Goal: Task Accomplishment & Management: Complete application form

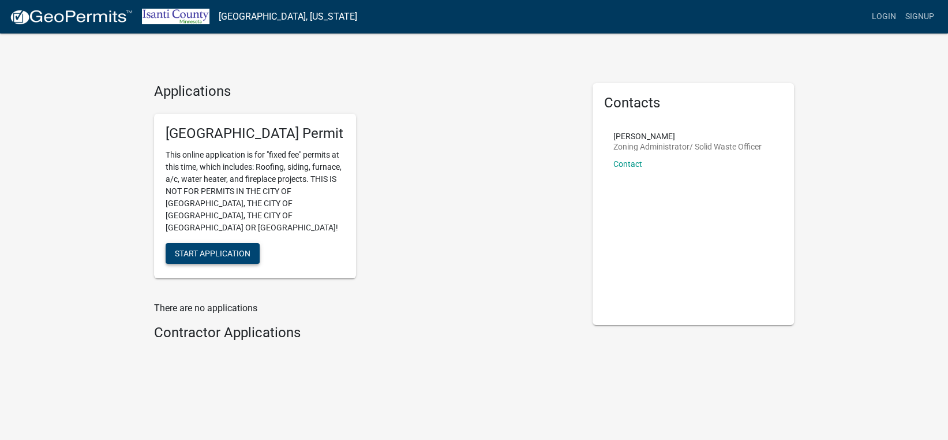
click at [237, 248] on span "Start Application" at bounding box center [213, 252] width 76 height 9
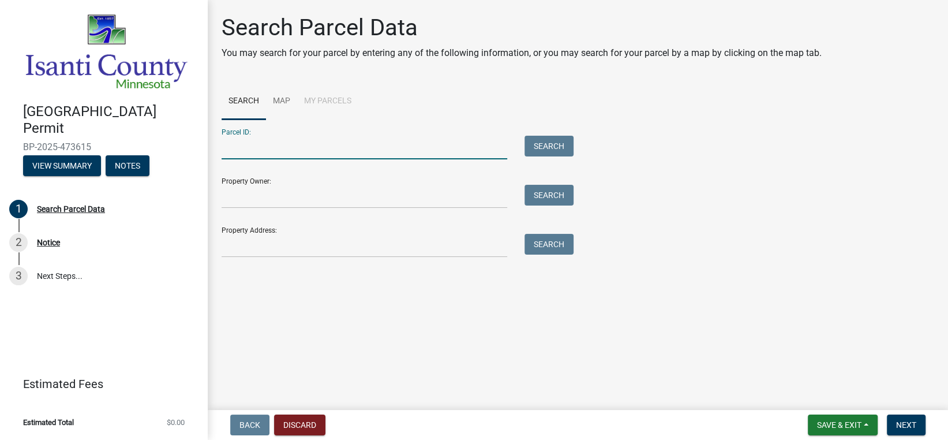
click at [308, 149] on input "Parcel ID:" at bounding box center [365, 148] width 286 height 24
click at [302, 198] on input "Property Owner:" at bounding box center [365, 197] width 286 height 24
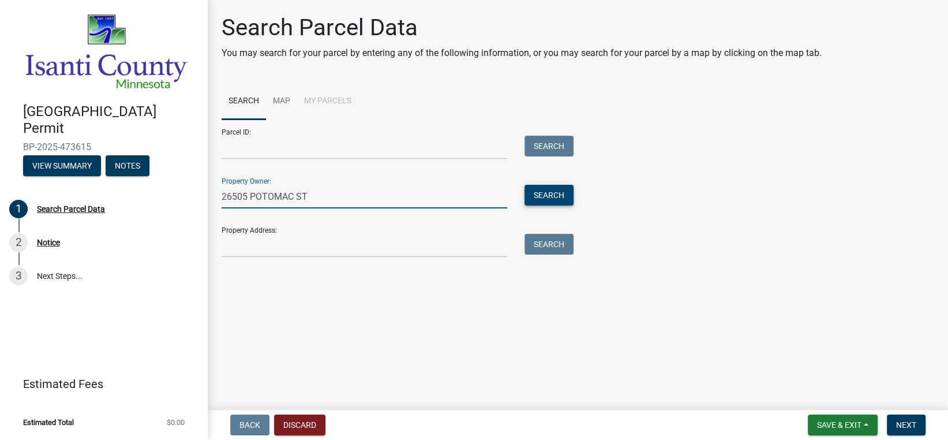
type input "26505 POTOMAC ST"
click at [563, 197] on button "Search" at bounding box center [548, 195] width 49 height 21
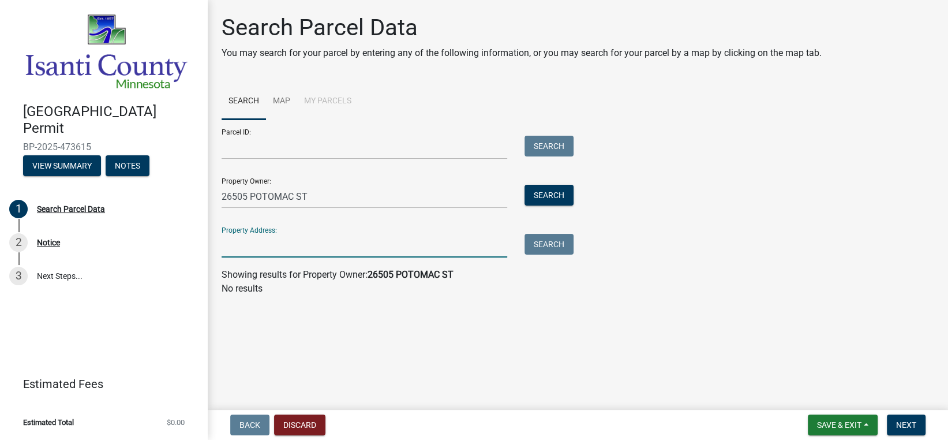
click at [386, 249] on input "Property Address:" at bounding box center [365, 246] width 286 height 24
click at [318, 310] on main "Search Parcel Data You may search for your parcel by entering any of the follow…" at bounding box center [578, 202] width 740 height 405
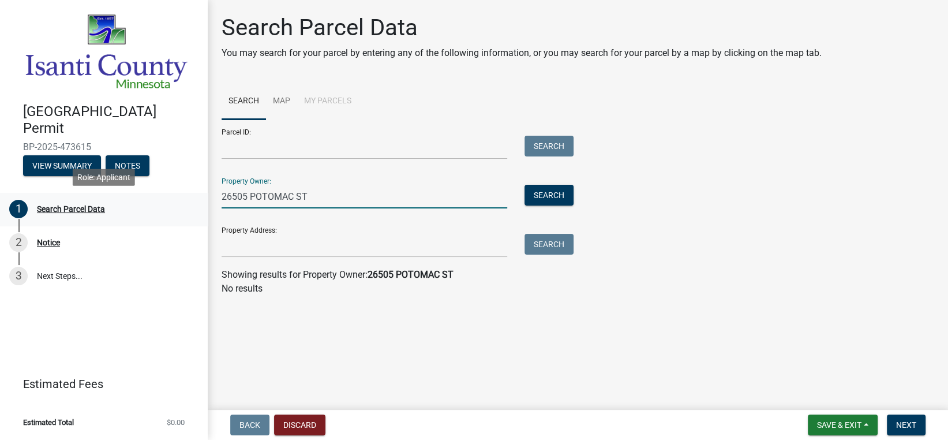
drag, startPoint x: 321, startPoint y: 202, endPoint x: 186, endPoint y: 217, distance: 135.7
click at [186, 217] on div "[GEOGRAPHIC_DATA] Permit BP-2025-473615 View Summary Notes 1 Search Parcel Data…" at bounding box center [474, 220] width 948 height 440
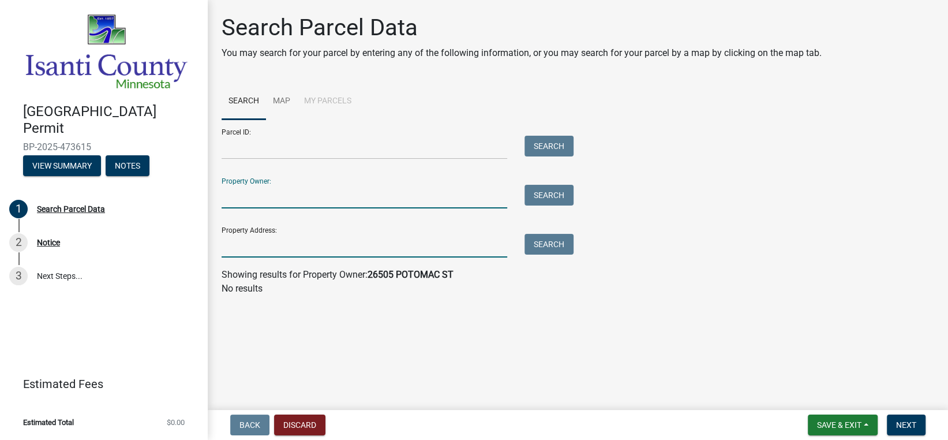
click at [244, 253] on input "Property Address:" at bounding box center [365, 246] width 286 height 24
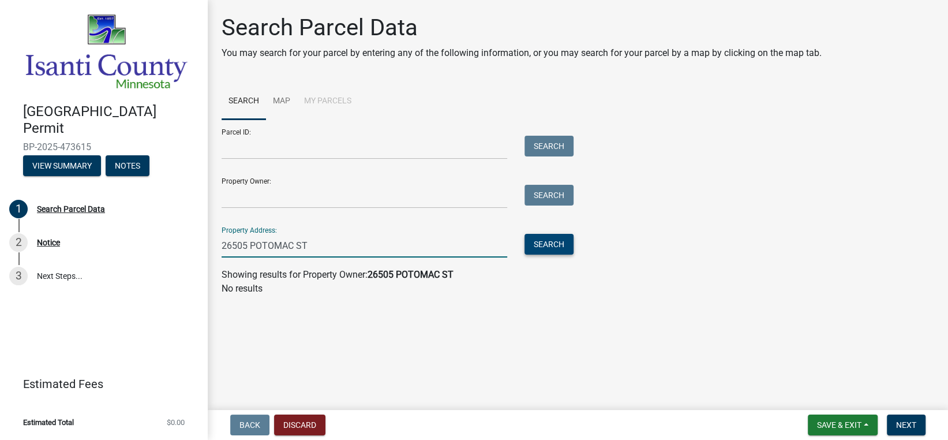
type input "26505 POTOMAC ST"
click at [569, 252] on button "Search" at bounding box center [548, 244] width 49 height 21
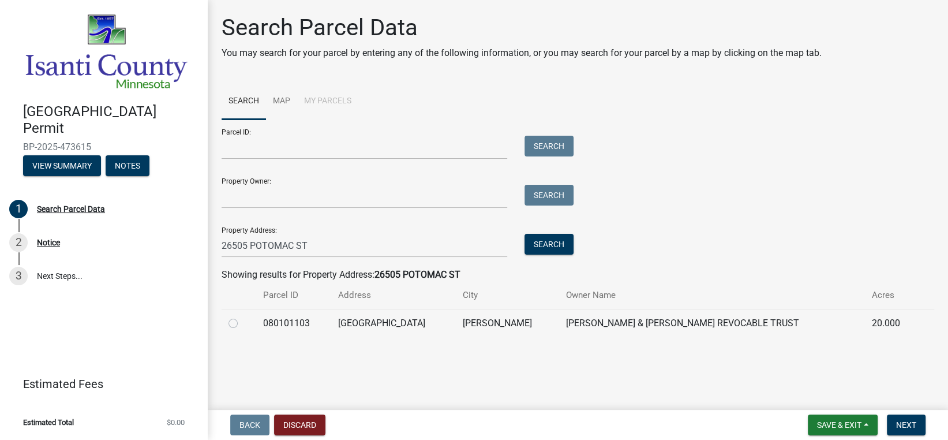
click at [227, 321] on td at bounding box center [239, 323] width 34 height 28
click at [242, 316] on label at bounding box center [242, 316] width 0 height 0
click at [242, 324] on input "radio" at bounding box center [245, 319] width 7 height 7
radio input "true"
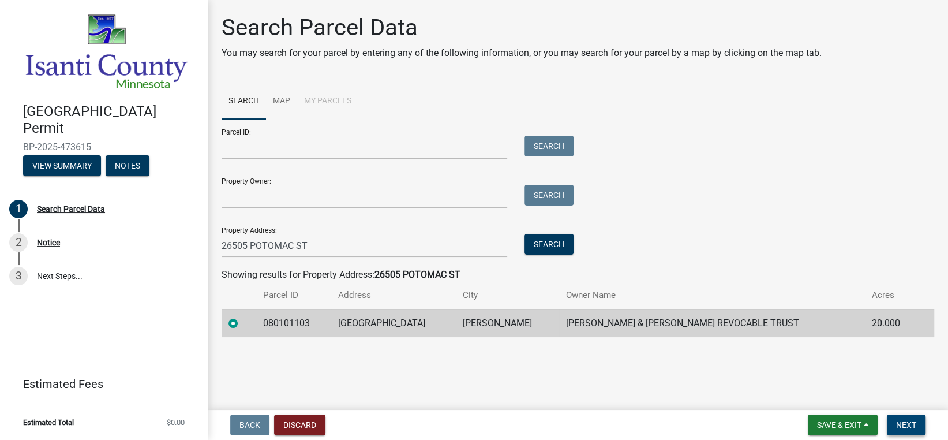
click at [911, 429] on span "Next" at bounding box center [906, 424] width 20 height 9
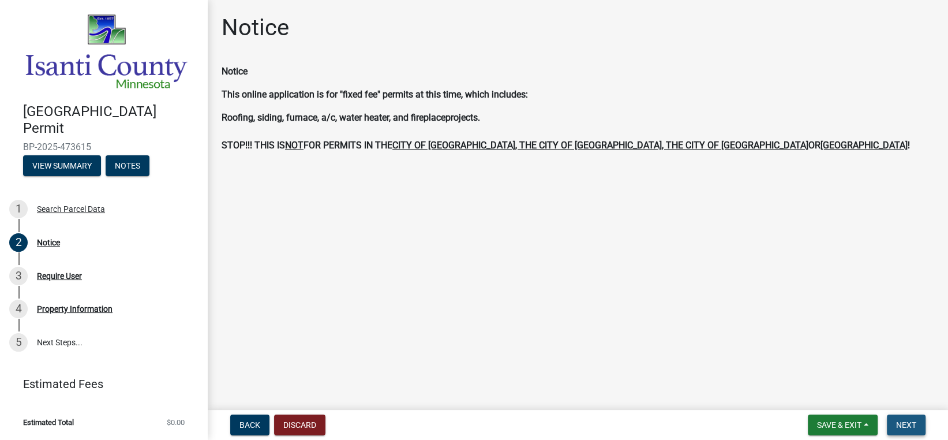
click at [896, 421] on span "Next" at bounding box center [906, 424] width 20 height 9
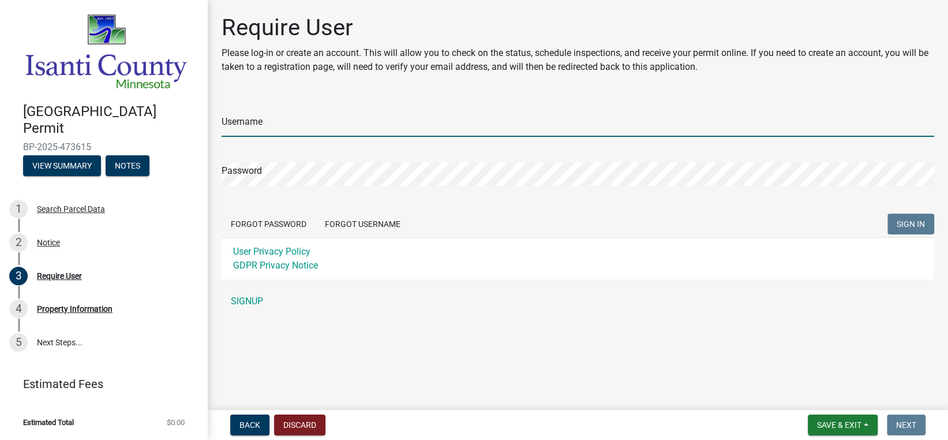
type input "[PERSON_NAME] Mechanical"
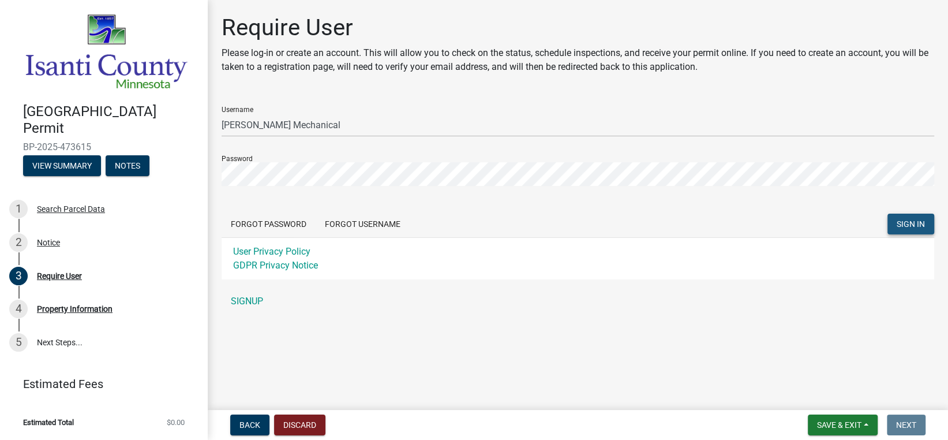
click at [918, 223] on span "SIGN IN" at bounding box center [910, 223] width 28 height 9
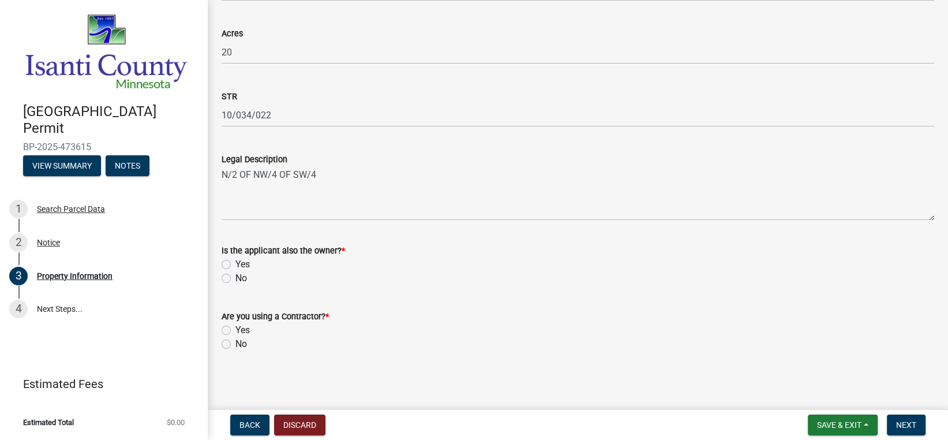
scroll to position [369, 0]
click at [235, 279] on label "No" at bounding box center [241, 278] width 12 height 14
click at [235, 278] on input "No" at bounding box center [238, 274] width 7 height 7
radio input "true"
click at [235, 330] on label "Yes" at bounding box center [242, 329] width 14 height 14
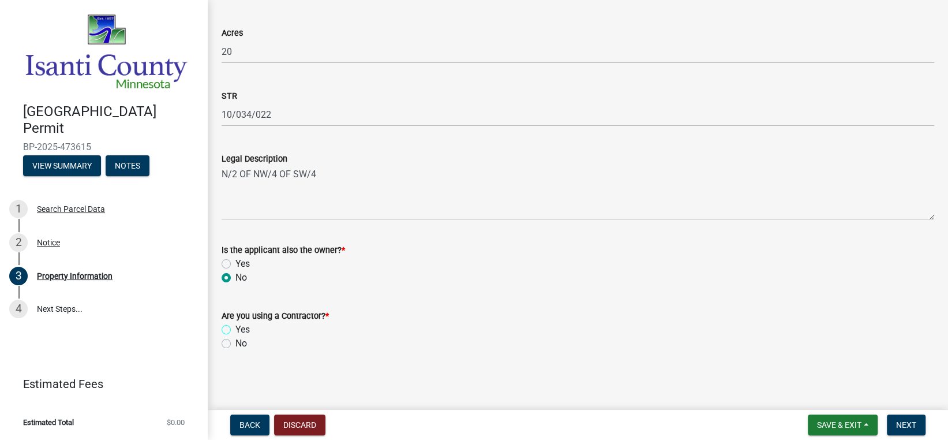
click at [235, 330] on input "Yes" at bounding box center [238, 325] width 7 height 7
radio input "true"
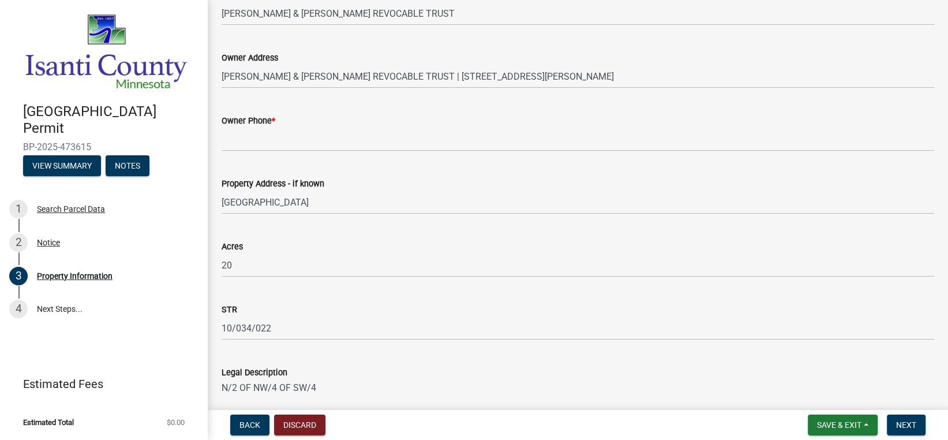
scroll to position [23, 0]
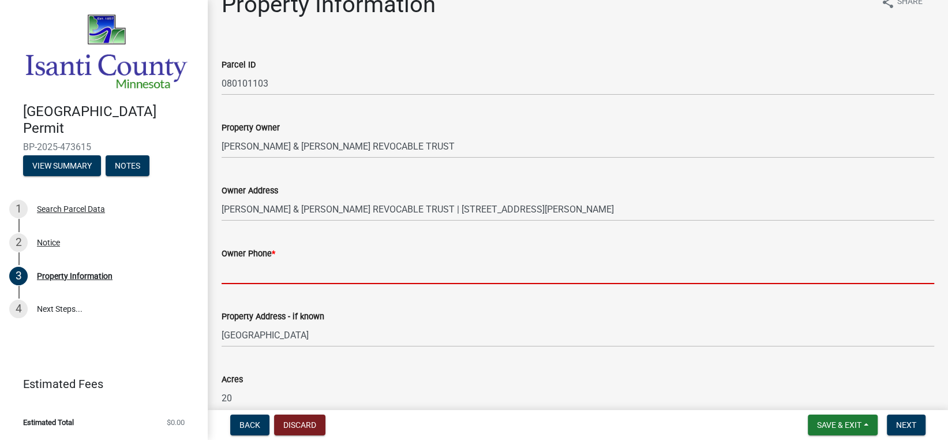
click at [286, 266] on input "Owner Phone *" at bounding box center [578, 272] width 712 height 24
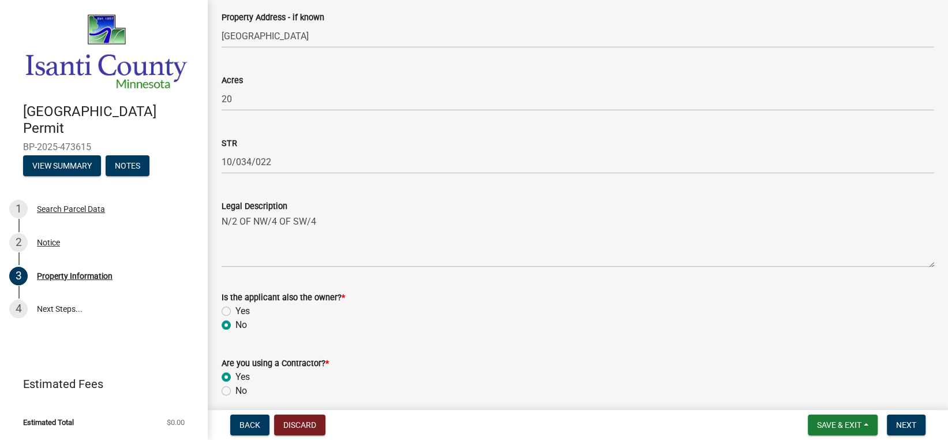
scroll to position [369, 0]
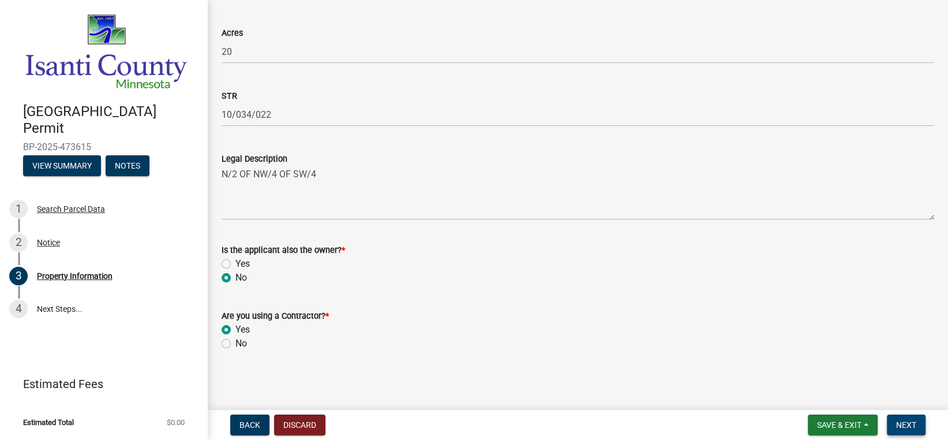
type input "[PHONE_NUMBER]"
click at [904, 421] on span "Next" at bounding box center [906, 424] width 20 height 9
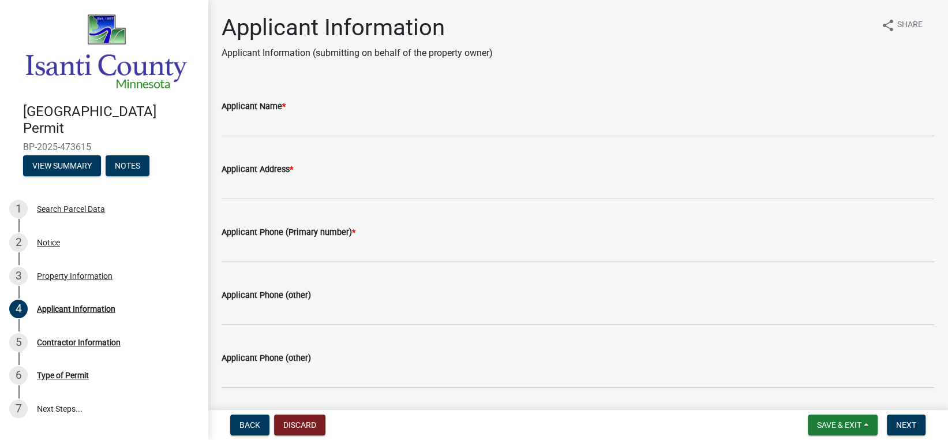
click at [336, 110] on div "Applicant Name *" at bounding box center [578, 106] width 712 height 14
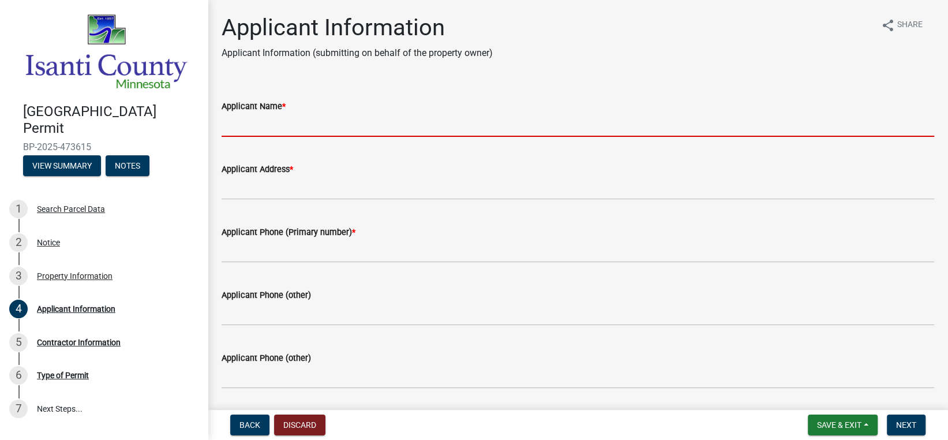
click at [325, 123] on input "Applicant Name *" at bounding box center [578, 125] width 712 height 24
type input "[PERSON_NAME] Mechanical"
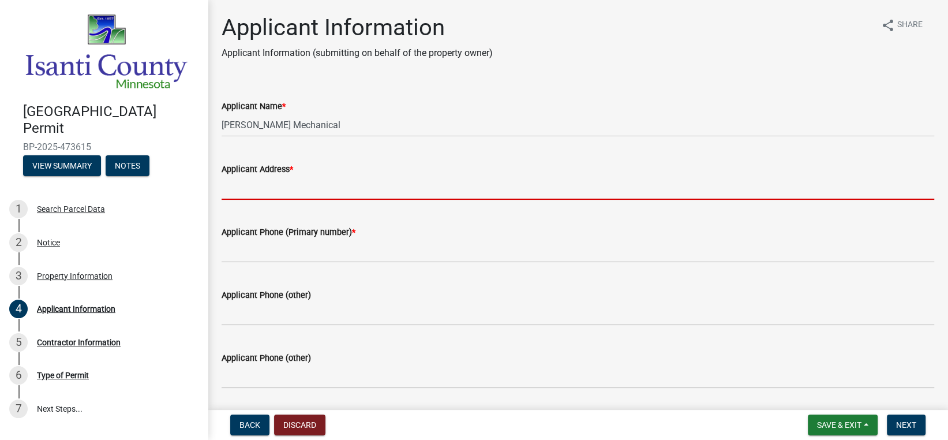
click at [306, 181] on input "Applicant Address *" at bounding box center [578, 188] width 712 height 24
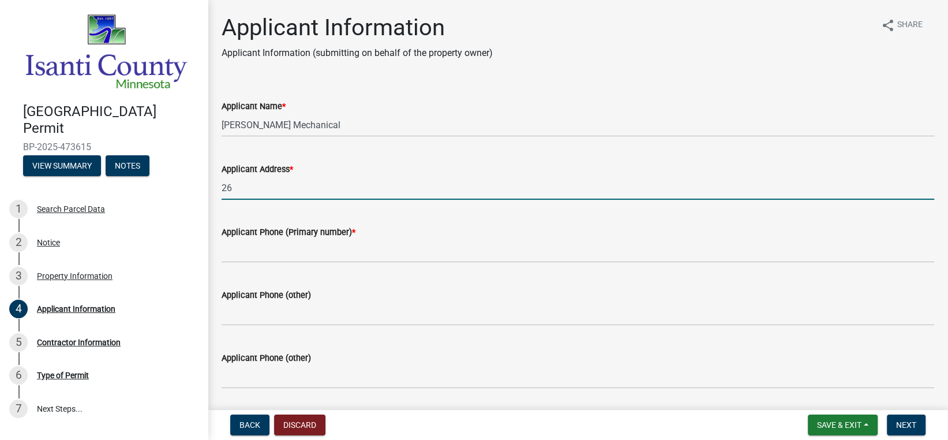
type input "2"
type input "26505 POTOMAC ST"
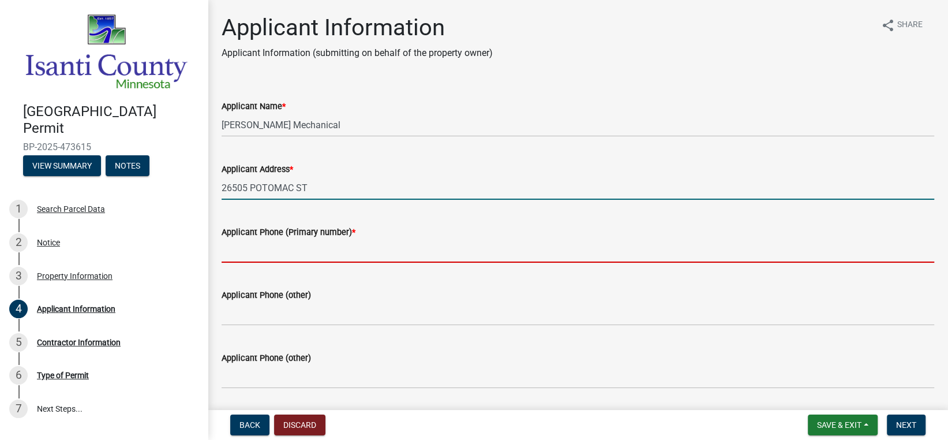
click at [327, 241] on input "Applicant Phone (Primary number) *" at bounding box center [578, 251] width 712 height 24
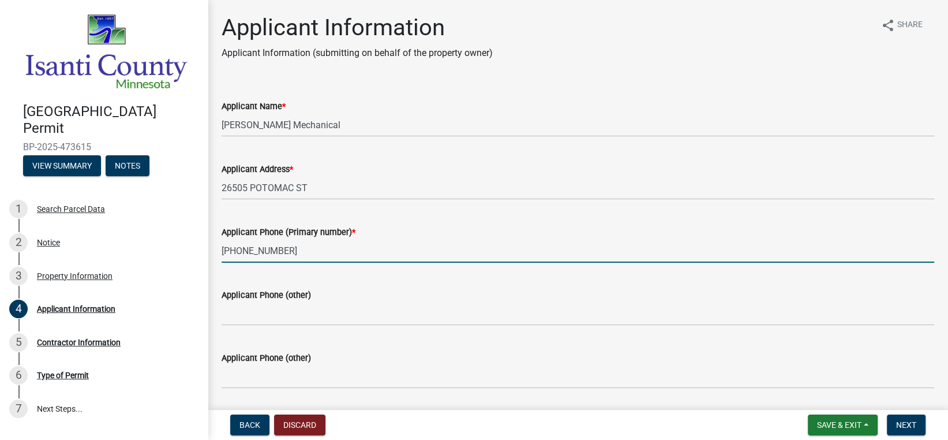
type input "[PHONE_NUMBER]"
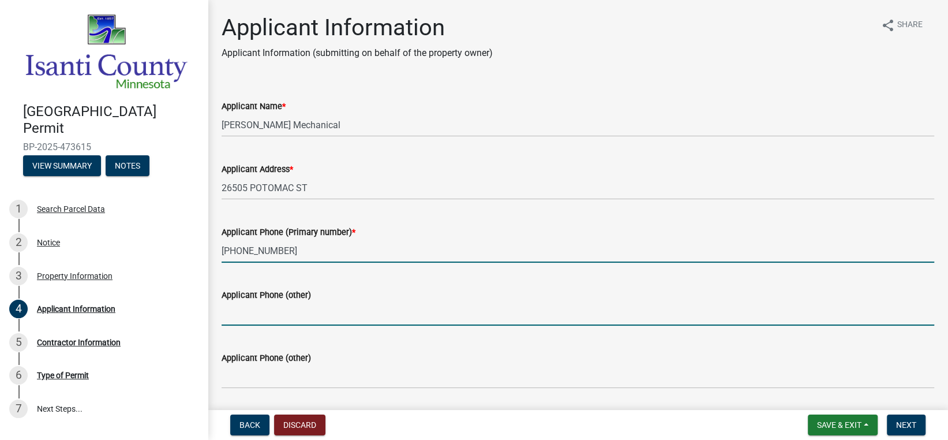
click at [303, 306] on input "Applicant Phone (other)" at bounding box center [578, 314] width 712 height 24
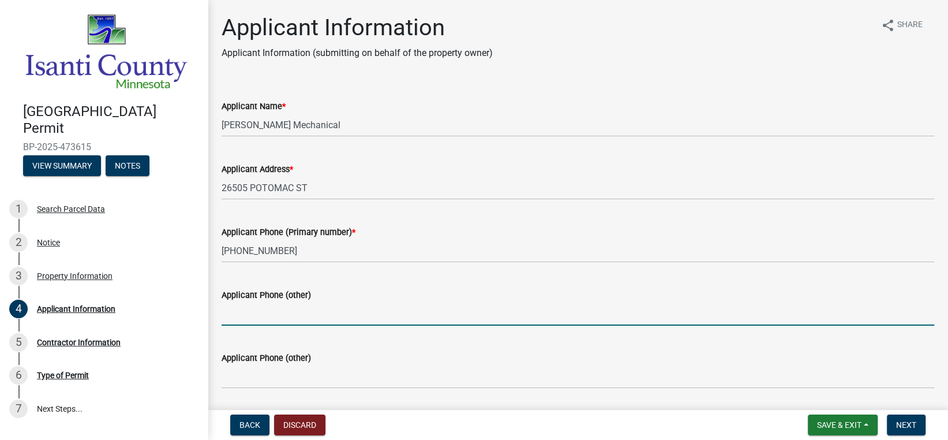
scroll to position [37, 0]
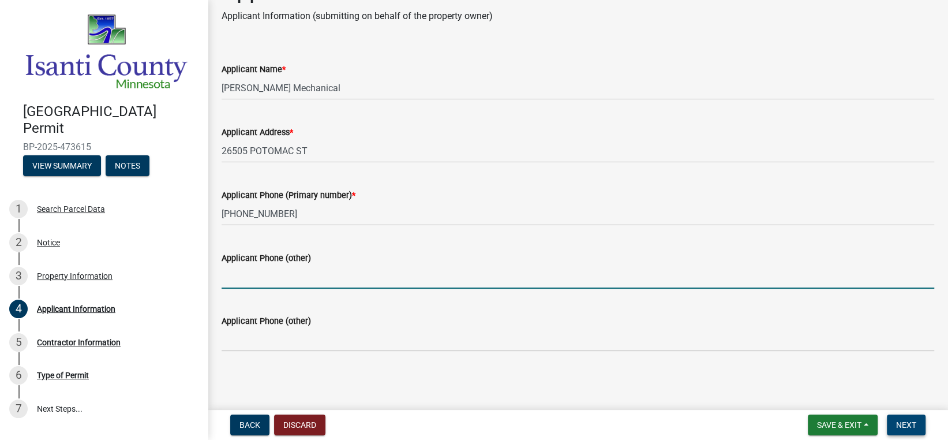
drag, startPoint x: 916, startPoint y: 425, endPoint x: 910, endPoint y: 423, distance: 6.6
click at [916, 425] on button "Next" at bounding box center [906, 424] width 39 height 21
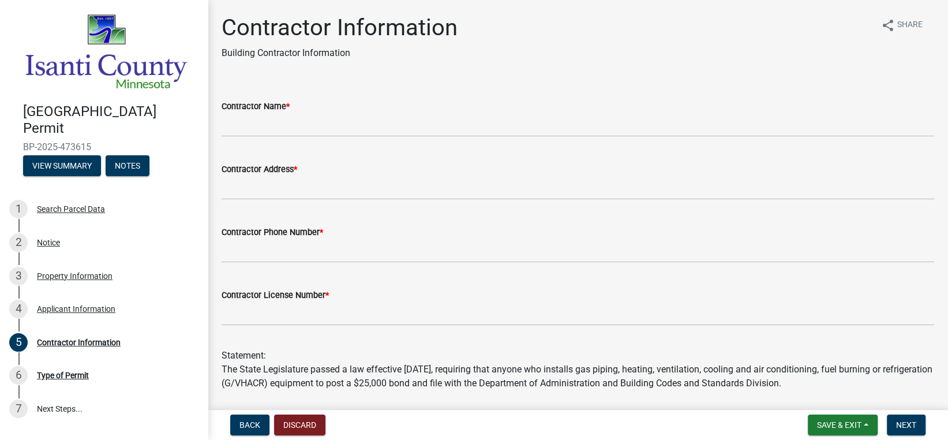
click at [495, 137] on wm-data-entity-input "Contractor Name *" at bounding box center [578, 114] width 712 height 63
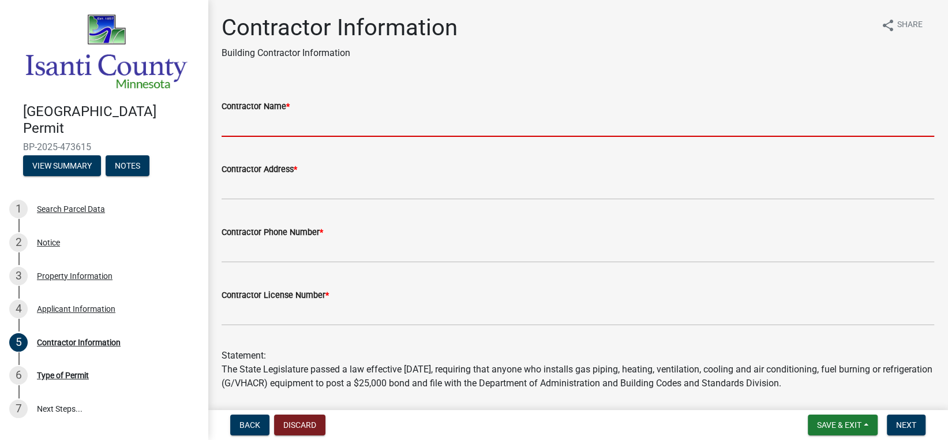
click at [500, 132] on input "Contractor Name *" at bounding box center [578, 125] width 712 height 24
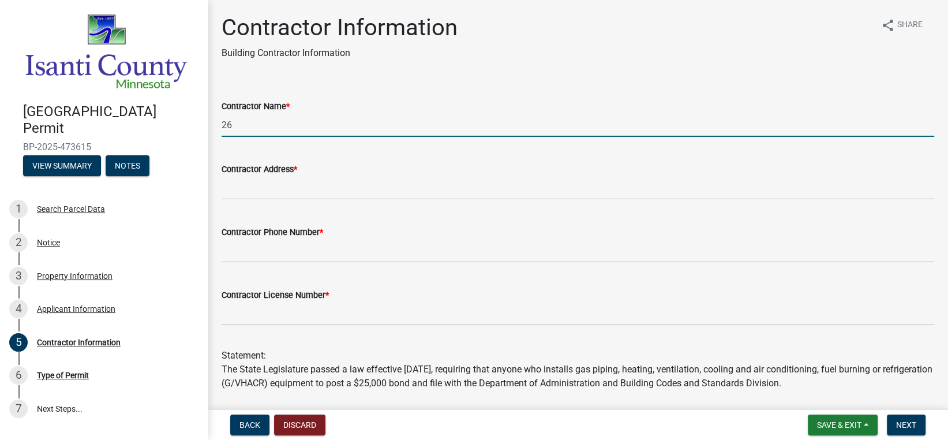
type input "2"
type input "[PERSON_NAME] Mechanical"
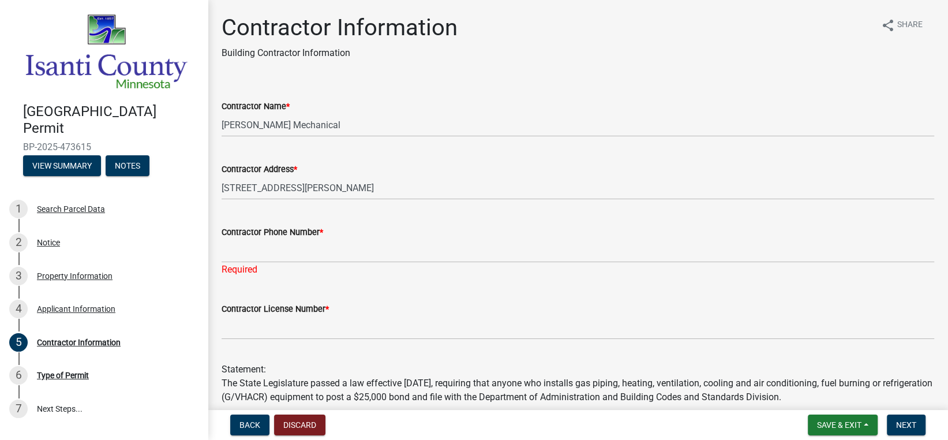
click at [446, 174] on div "Contractor Address *" at bounding box center [578, 169] width 712 height 14
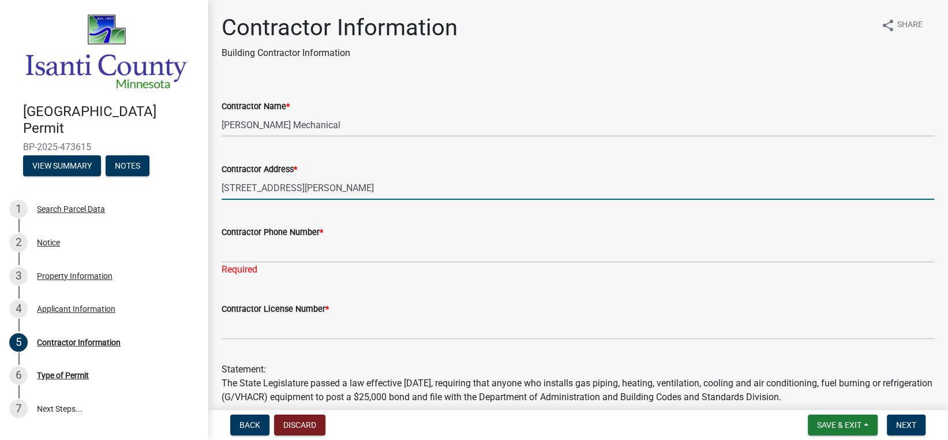
click at [445, 182] on input "[STREET_ADDRESS][PERSON_NAME]" at bounding box center [578, 188] width 712 height 24
type input "[STREET_ADDRESS][PERSON_NAME]"
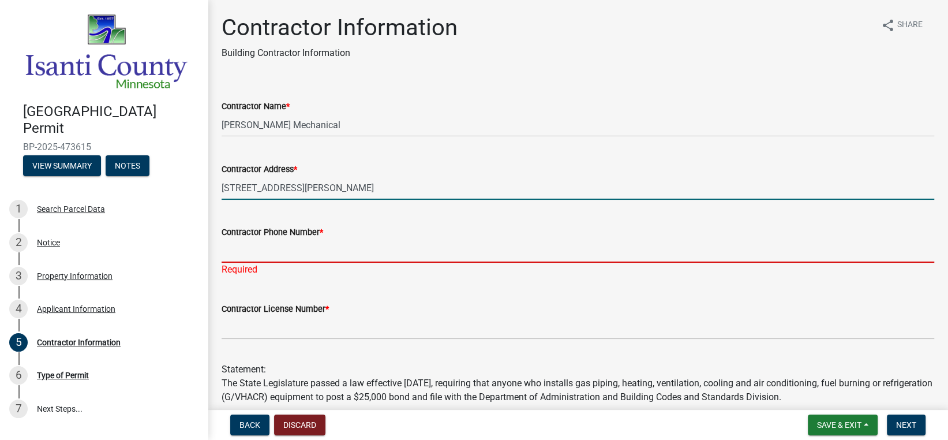
click at [426, 252] on input "Contractor Phone Number *" at bounding box center [578, 251] width 712 height 24
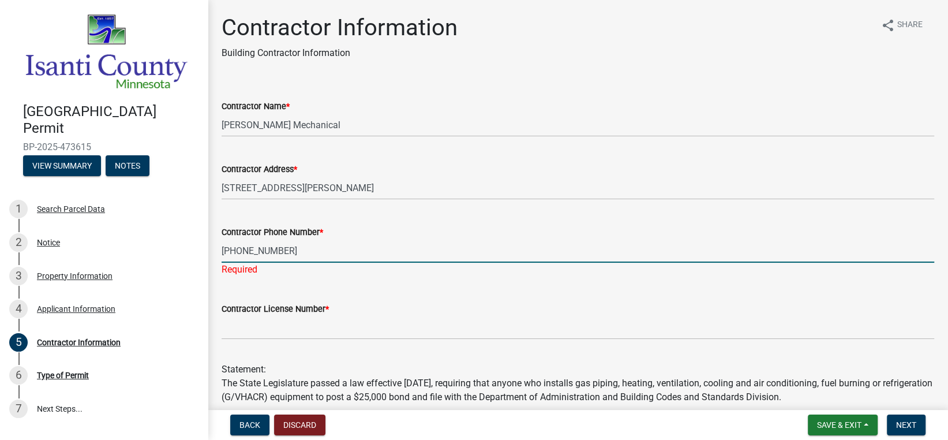
type input "[PHONE_NUMBER]"
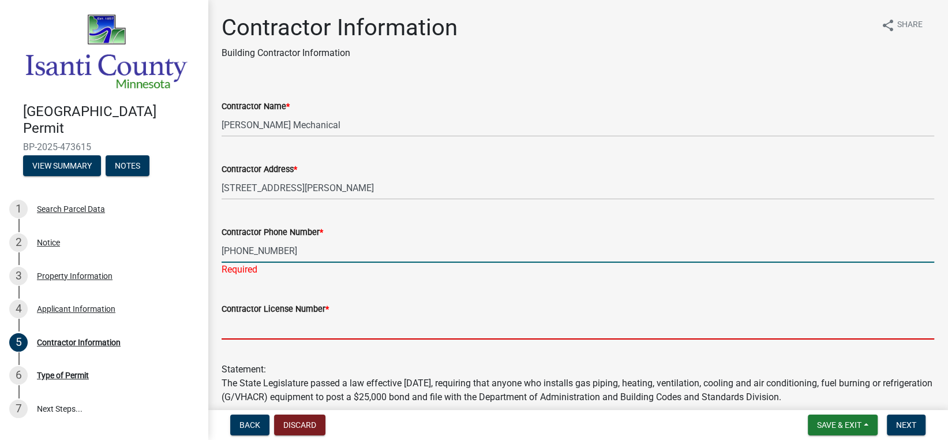
click at [399, 320] on input "Contractor License Number *" at bounding box center [578, 328] width 712 height 24
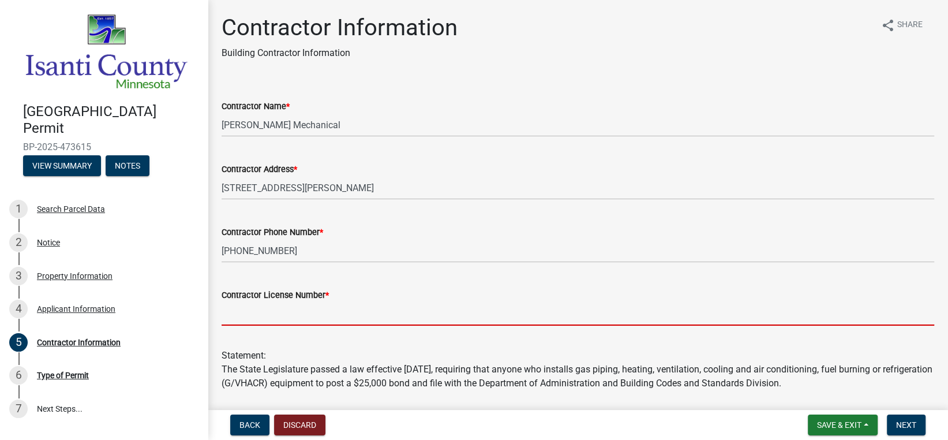
click at [348, 320] on input "Contractor License Number *" at bounding box center [578, 314] width 712 height 24
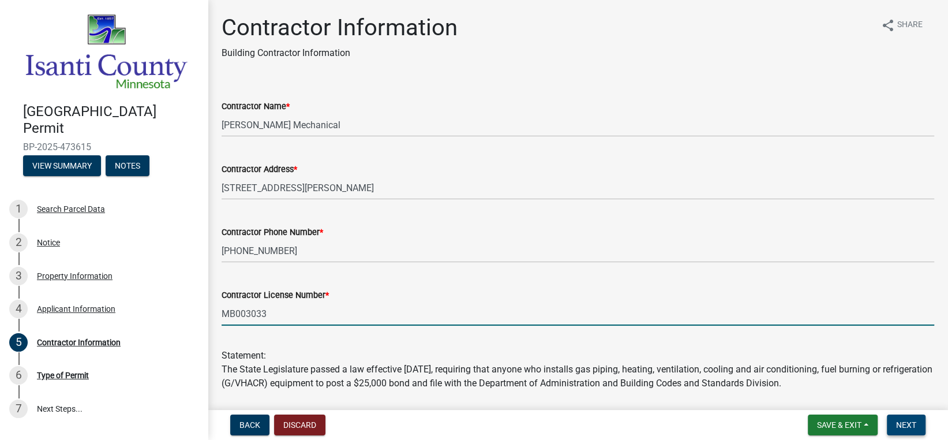
type input "MB003033"
click at [899, 430] on button "Next" at bounding box center [906, 424] width 39 height 21
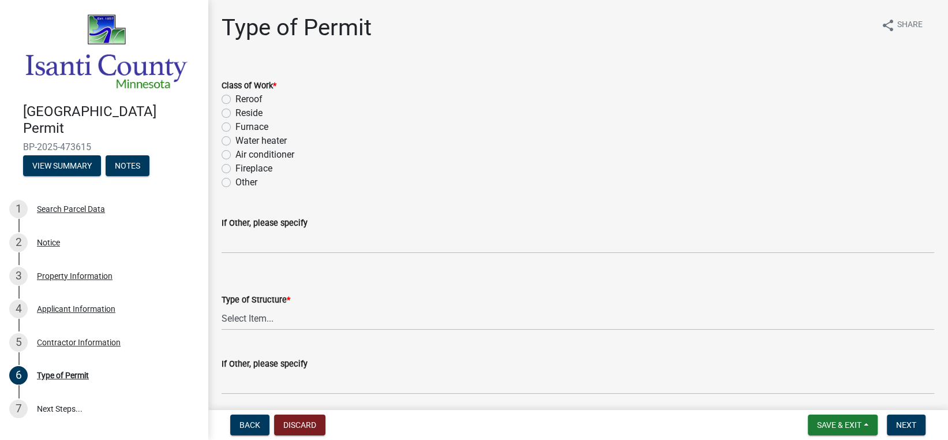
click at [235, 156] on label "Air conditioner" at bounding box center [264, 155] width 59 height 14
click at [235, 155] on input "Air conditioner" at bounding box center [238, 151] width 7 height 7
radio input "true"
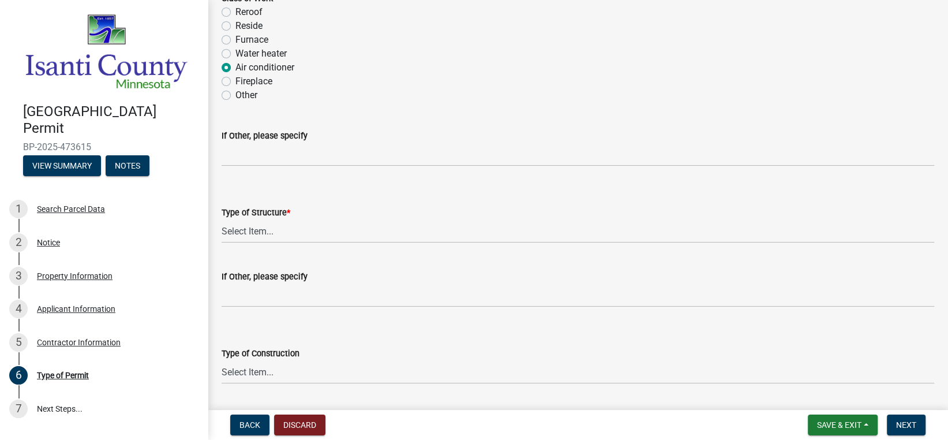
scroll to position [115, 0]
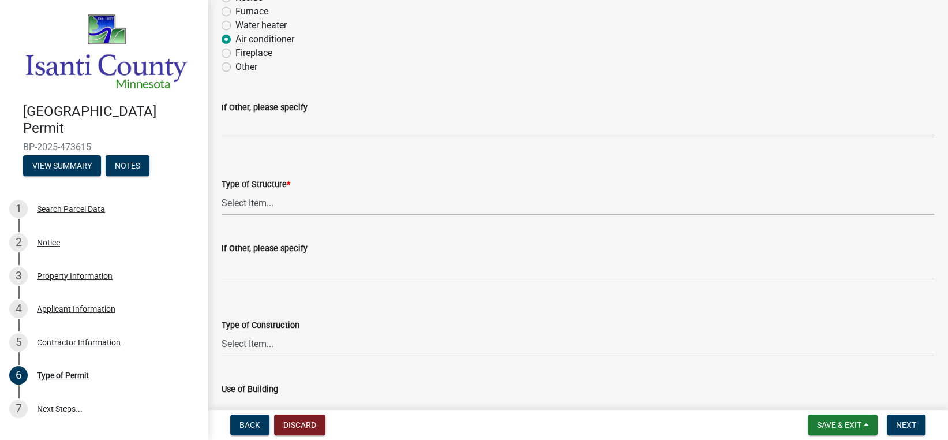
click at [316, 212] on select "Select Item... Accessory Commercial Single Family Agricultural Other N/A" at bounding box center [578, 203] width 712 height 24
click at [309, 208] on select "Select Item... Accessory Commercial Single Family Agricultural Other N/A" at bounding box center [578, 203] width 712 height 24
click at [222, 191] on select "Select Item... Accessory Commercial Single Family Agricultural Other N/A" at bounding box center [578, 203] width 712 height 24
select select "eb4da8a3-282e-4d3e-a231-485219132635"
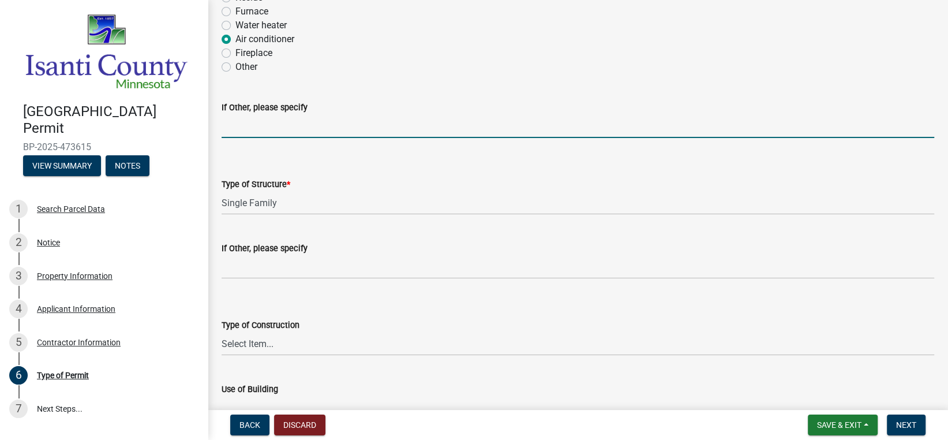
click at [276, 130] on input "If Other, please specify" at bounding box center [578, 126] width 712 height 24
type input "A"
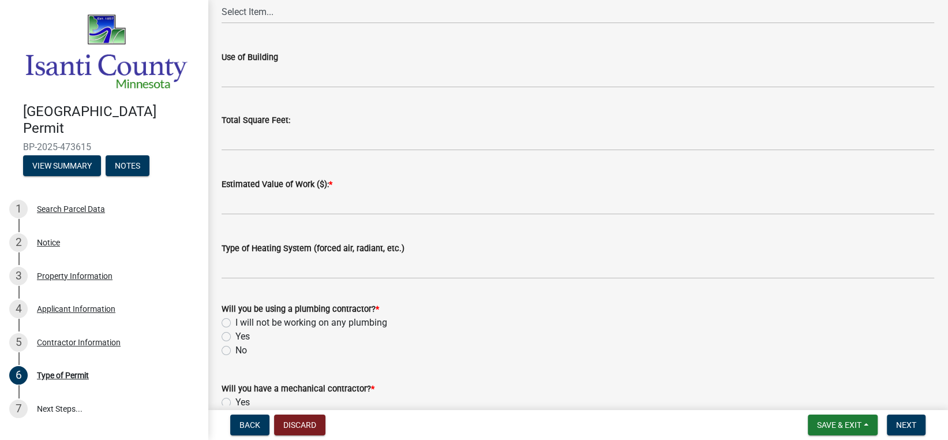
scroll to position [519, 0]
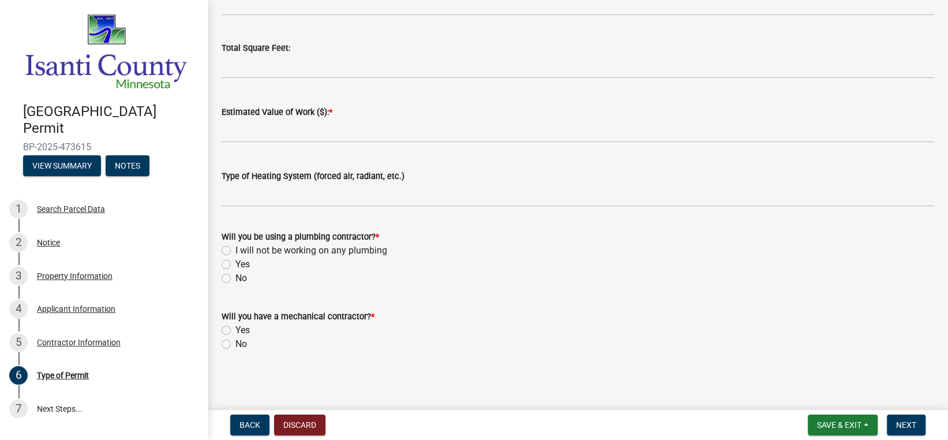
type input "Heat pump"
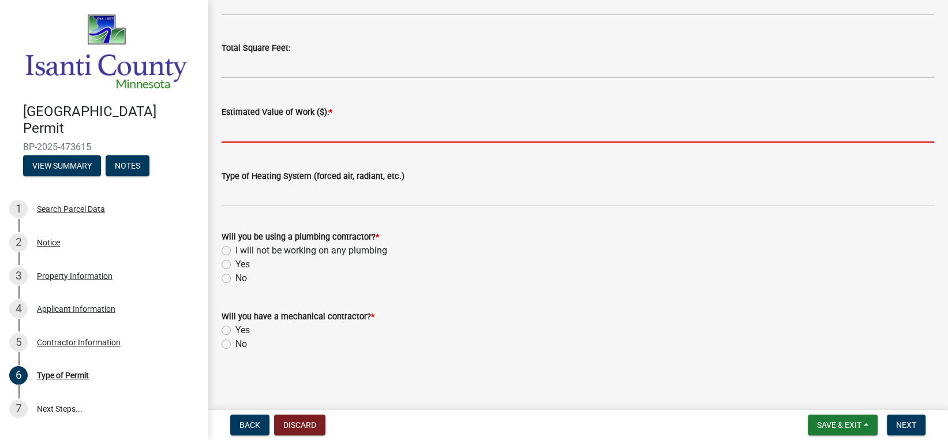
click at [278, 131] on input "text" at bounding box center [578, 131] width 712 height 24
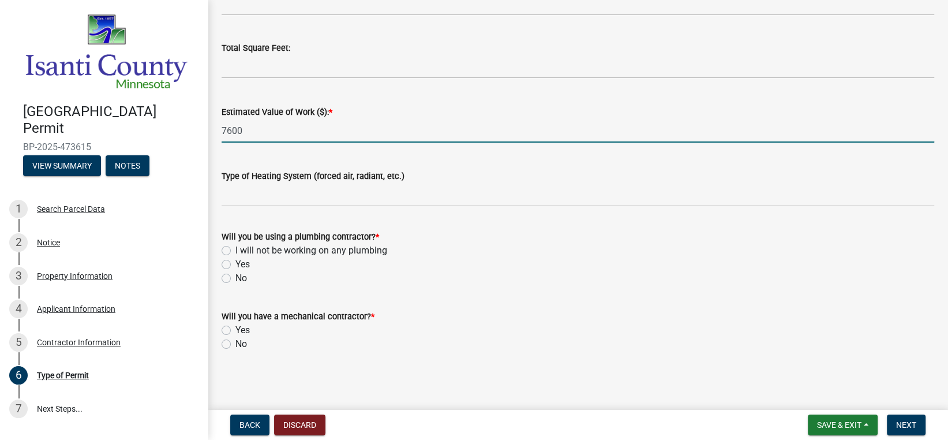
type input "7600"
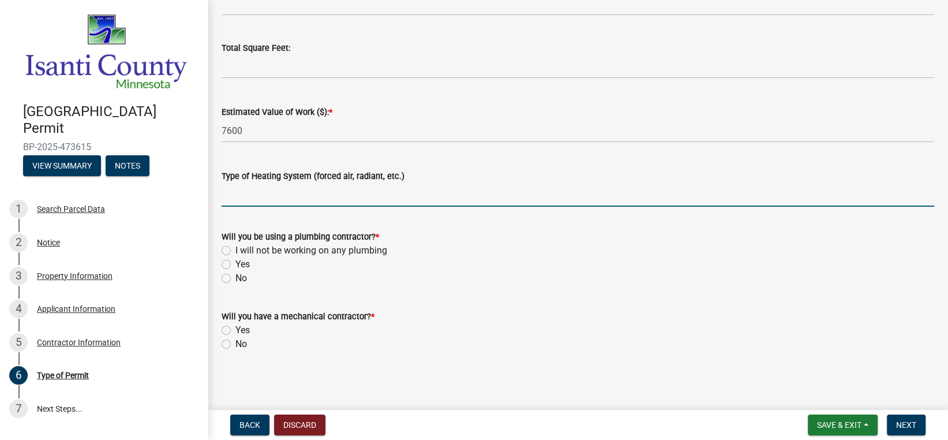
click at [343, 186] on input "Type of Heating System (forced air, radiant, etc.)" at bounding box center [578, 195] width 712 height 24
type input "e"
type input "H"
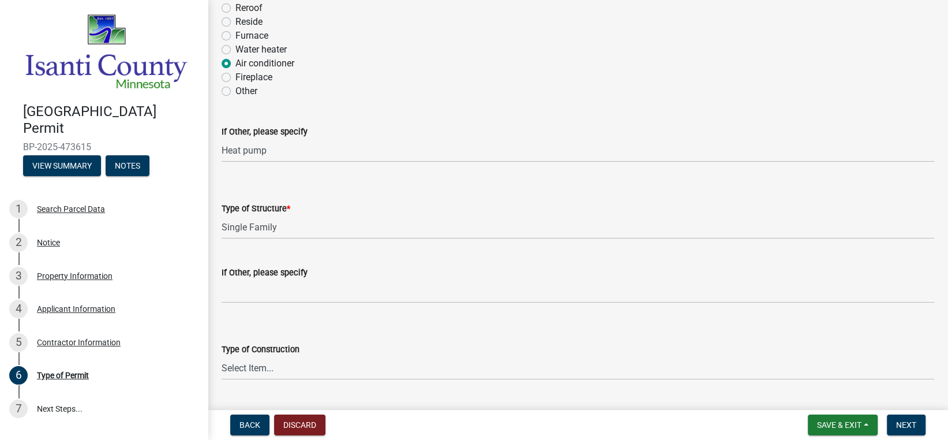
scroll to position [58, 0]
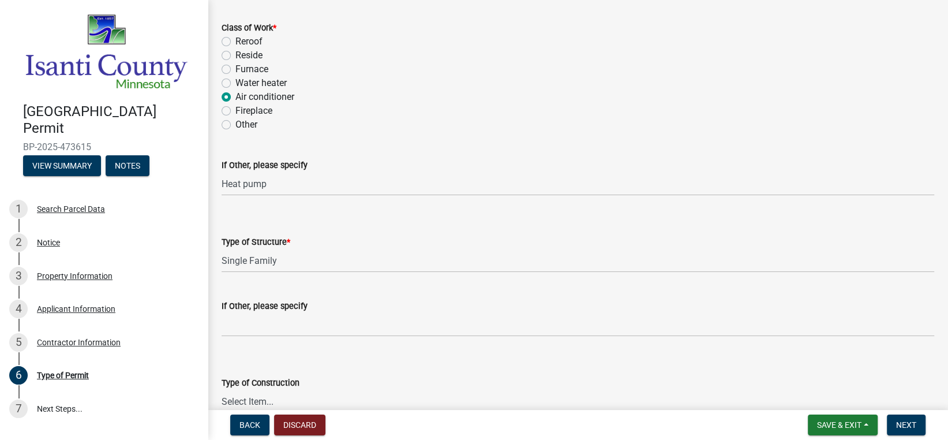
type input "Heat pump"
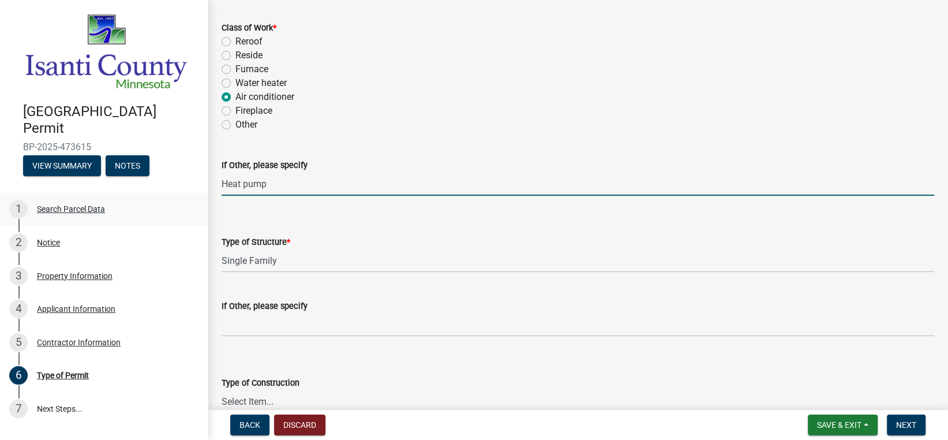
drag, startPoint x: 298, startPoint y: 188, endPoint x: 192, endPoint y: 189, distance: 105.6
click at [192, 189] on div "[GEOGRAPHIC_DATA] Permit BP-2025-473615 View Summary Notes 1 Search Parcel Data…" at bounding box center [474, 220] width 948 height 440
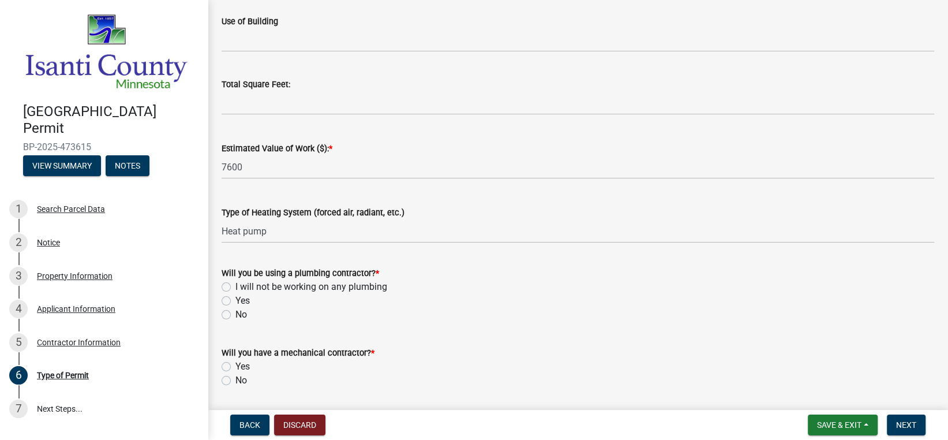
scroll to position [519, 0]
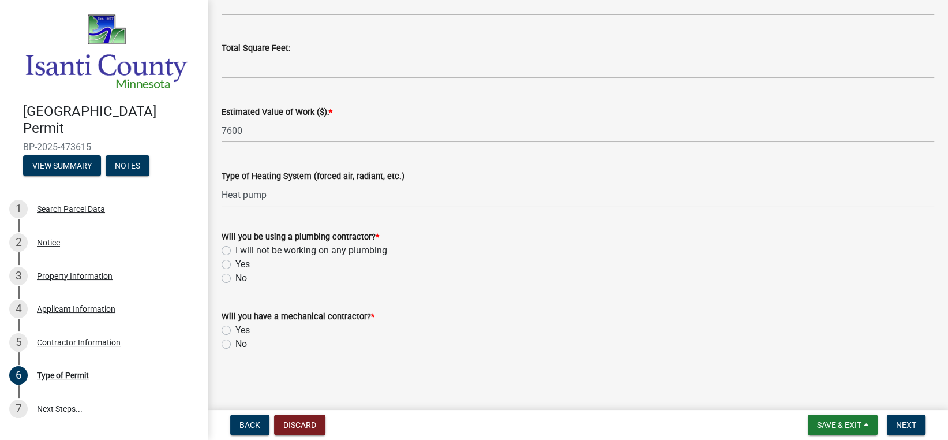
click at [235, 277] on label "No" at bounding box center [241, 278] width 12 height 14
click at [235, 277] on input "No" at bounding box center [238, 274] width 7 height 7
radio input "true"
click at [235, 327] on label "Yes" at bounding box center [242, 330] width 14 height 14
click at [235, 327] on input "Yes" at bounding box center [238, 326] width 7 height 7
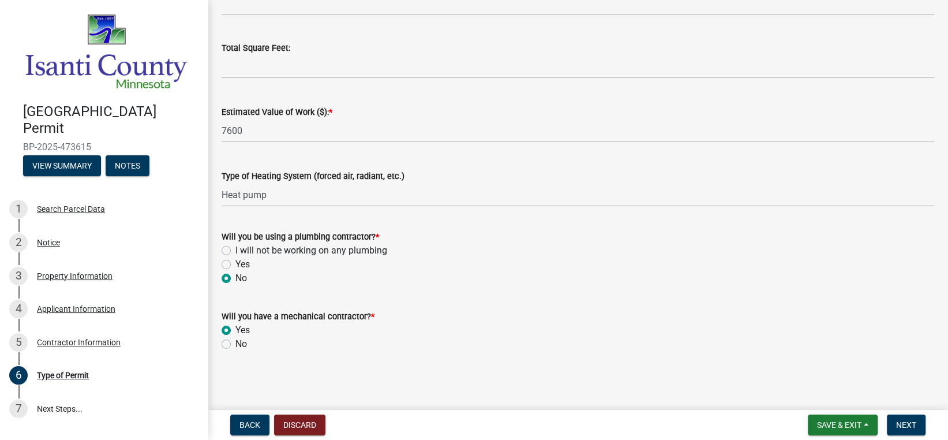
radio input "true"
click at [916, 420] on button "Next" at bounding box center [906, 424] width 39 height 21
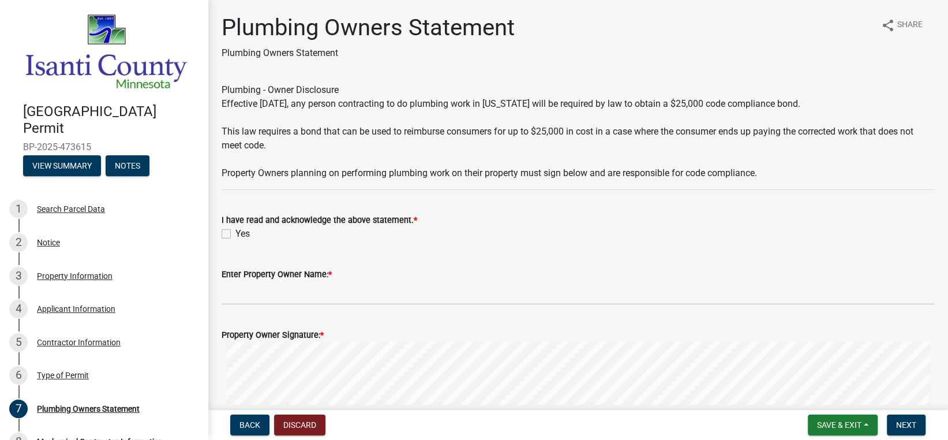
click at [235, 230] on label "Yes" at bounding box center [242, 234] width 14 height 14
click at [235, 230] on input "Yes" at bounding box center [238, 230] width 7 height 7
checkbox input "true"
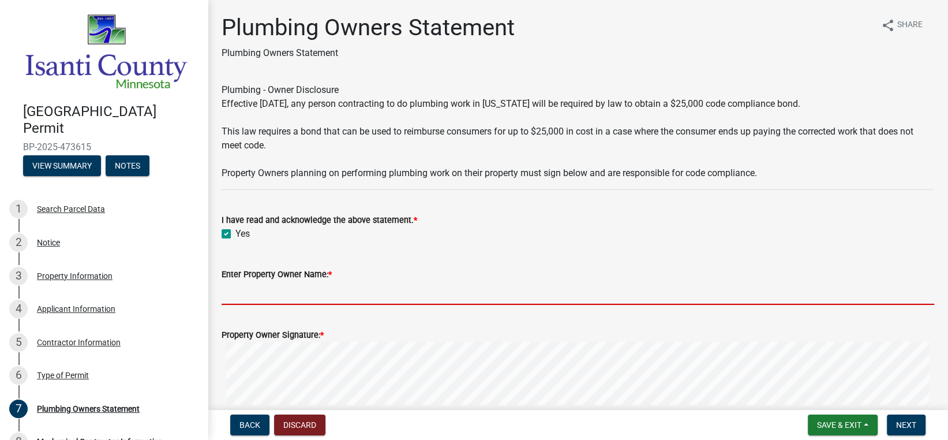
click at [264, 299] on input "Enter Property Owner Name: *" at bounding box center [578, 293] width 712 height 24
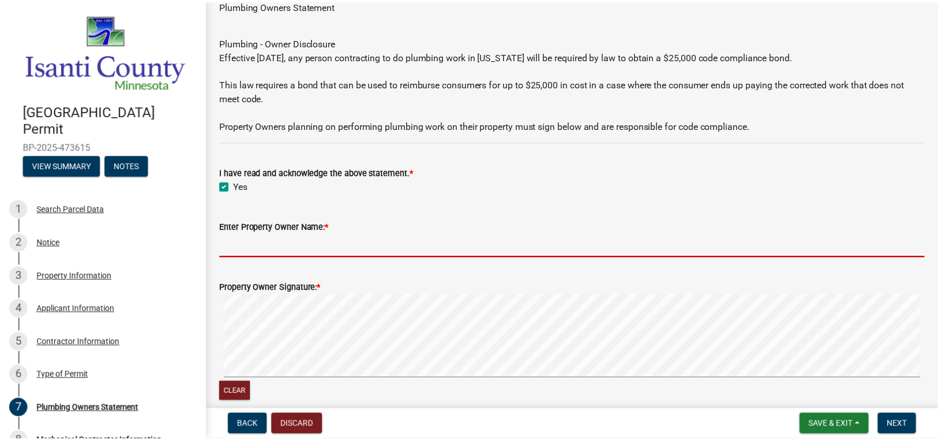
scroll to position [100, 0]
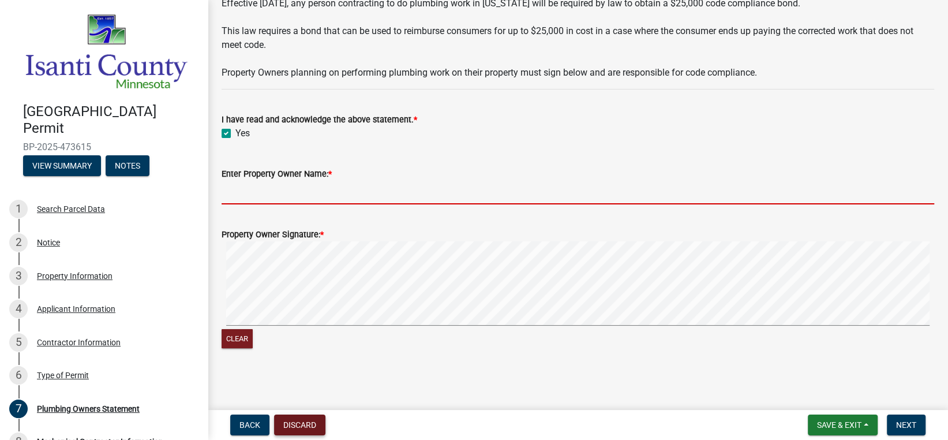
click at [317, 421] on button "Discard" at bounding box center [299, 424] width 51 height 21
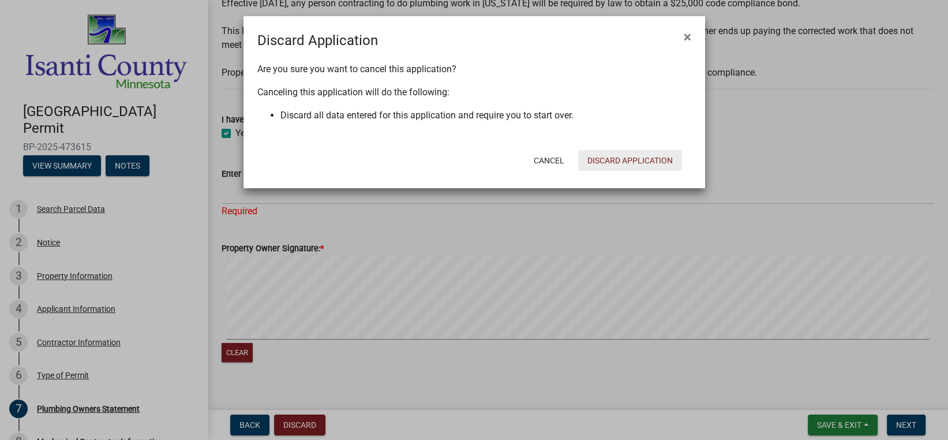
click at [669, 159] on button "Discard Application" at bounding box center [630, 160] width 104 height 21
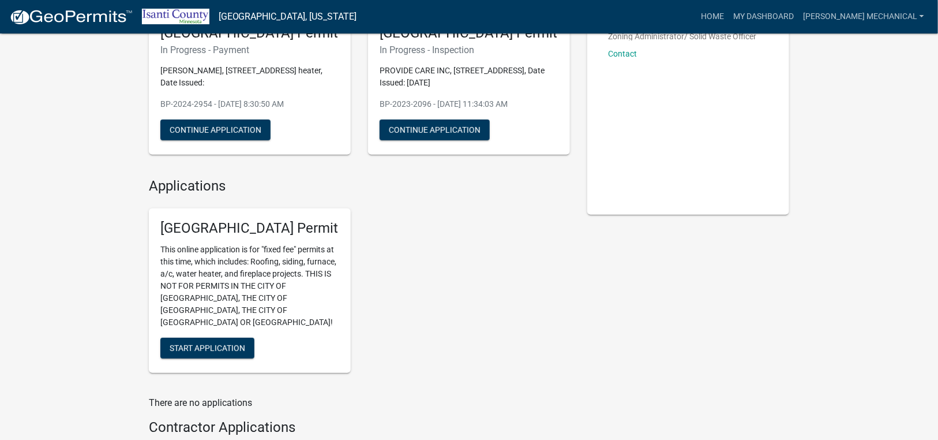
scroll to position [115, 0]
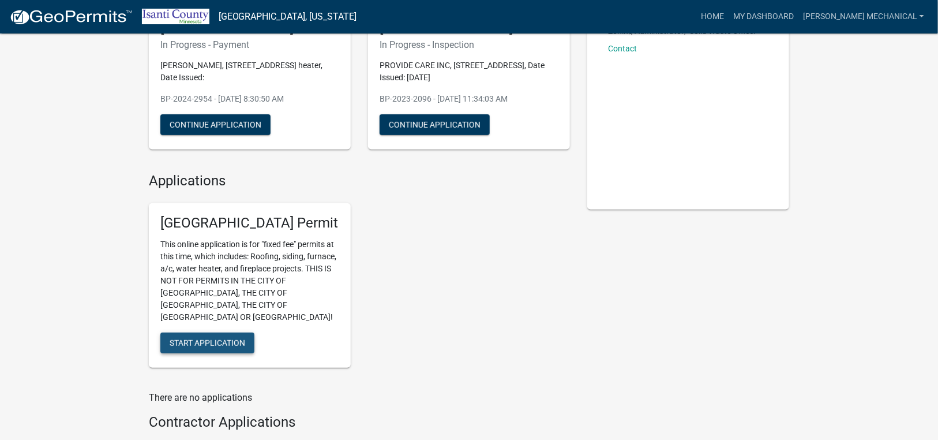
click at [223, 338] on span "Start Application" at bounding box center [208, 342] width 76 height 9
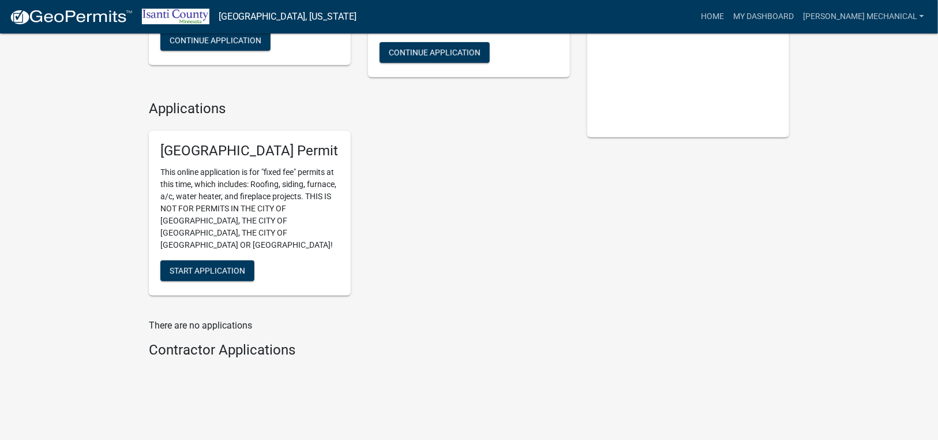
scroll to position [188, 0]
click at [213, 260] on button "Start Application" at bounding box center [207, 270] width 94 height 21
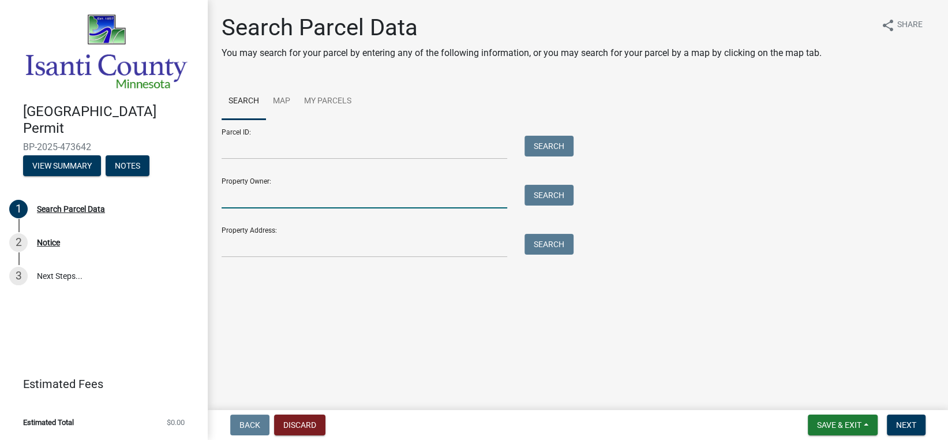
click at [273, 192] on input "Property Owner:" at bounding box center [365, 197] width 286 height 24
click at [261, 237] on input "Property Address:" at bounding box center [365, 246] width 286 height 24
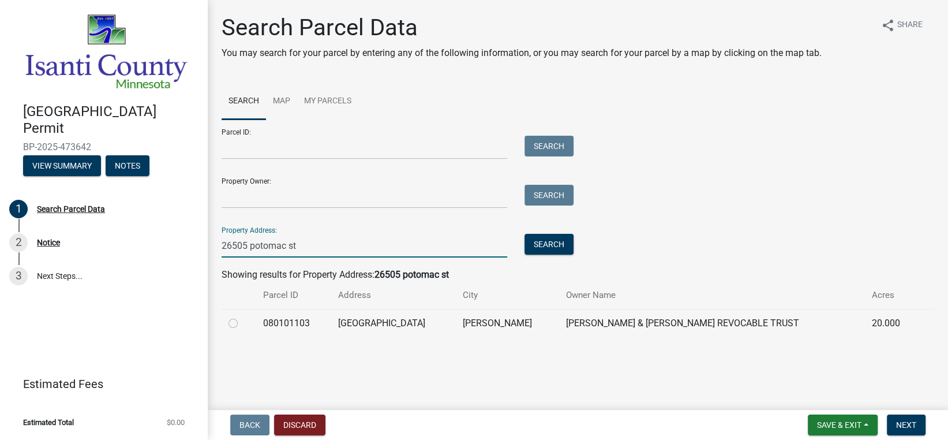
type input "26505 potomac st"
click at [242, 316] on label at bounding box center [242, 316] width 0 height 0
click at [242, 321] on input "radio" at bounding box center [245, 319] width 7 height 7
radio input "true"
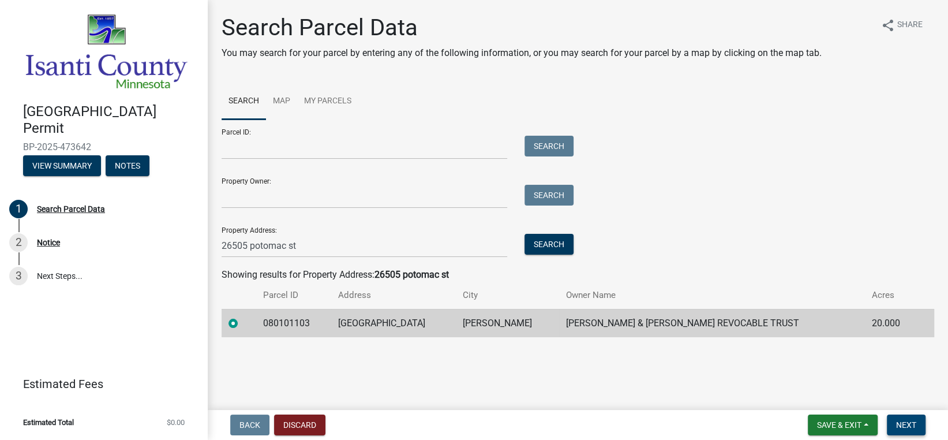
click at [896, 425] on span "Next" at bounding box center [906, 424] width 20 height 9
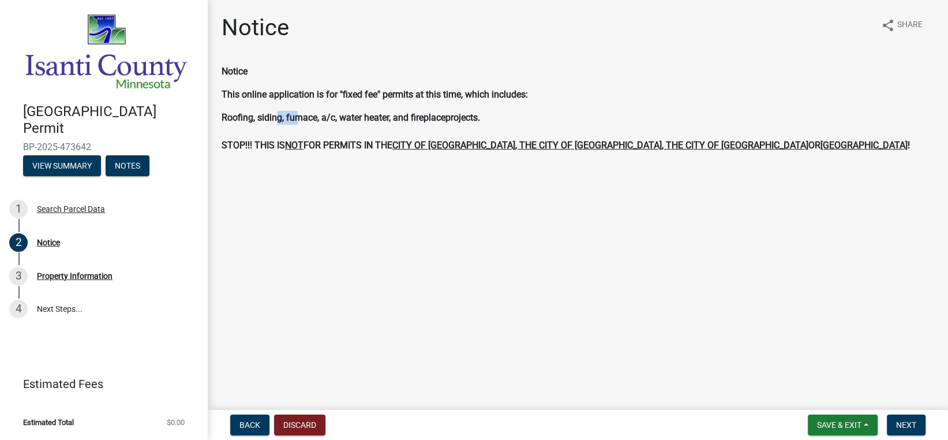
drag, startPoint x: 277, startPoint y: 115, endPoint x: 350, endPoint y: 113, distance: 72.1
click at [299, 115] on span "Roofing, siding, furnace, a/c, water heater, and fireplace" at bounding box center [334, 117] width 224 height 11
click at [363, 112] on span "Roofing, siding, furnace, a/c, water heater, and fireplace" at bounding box center [334, 117] width 224 height 11
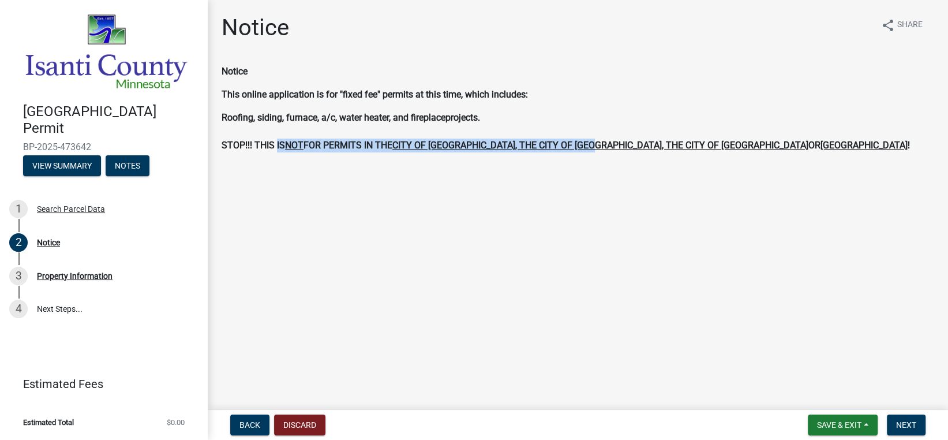
drag, startPoint x: 444, startPoint y: 146, endPoint x: 595, endPoint y: 147, distance: 150.6
click at [595, 147] on span "Roofing, siding, furnace, a/c, water heater, and fireplace projects. STOP!!! TH…" at bounding box center [566, 131] width 688 height 39
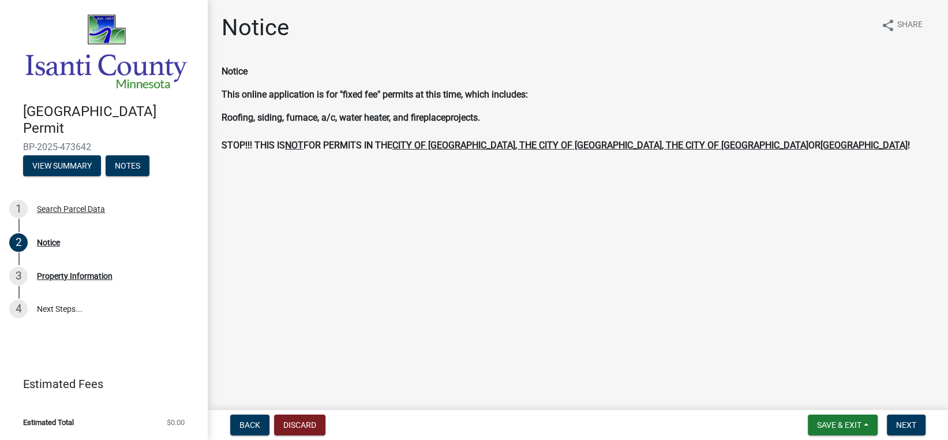
click at [601, 188] on main "Notice share Share Notice This online application is for "fixed fee" permits at…" at bounding box center [578, 202] width 740 height 405
click at [916, 427] on button "Next" at bounding box center [906, 424] width 39 height 21
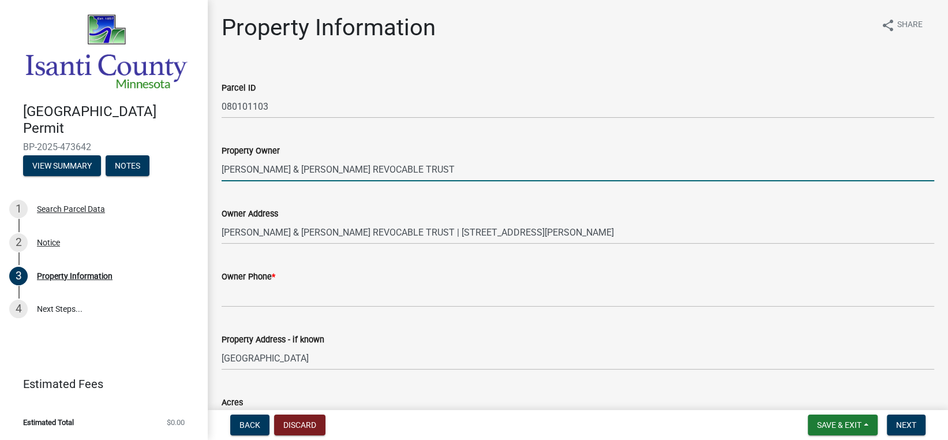
drag, startPoint x: 290, startPoint y: 171, endPoint x: 347, endPoint y: 171, distance: 57.7
click at [347, 171] on input "[PERSON_NAME] & [PERSON_NAME] REVOCABLE TRUST" at bounding box center [578, 169] width 712 height 24
click at [407, 171] on input "[PERSON_NAME] & [PERSON_NAME] REVOCABLE TRUST" at bounding box center [578, 169] width 712 height 24
drag, startPoint x: 407, startPoint y: 171, endPoint x: 206, endPoint y: 171, distance: 200.7
click at [206, 171] on div "[GEOGRAPHIC_DATA] Permit BP-2025-473642 View Summary Notes 1 Search Parcel Data…" at bounding box center [474, 220] width 948 height 440
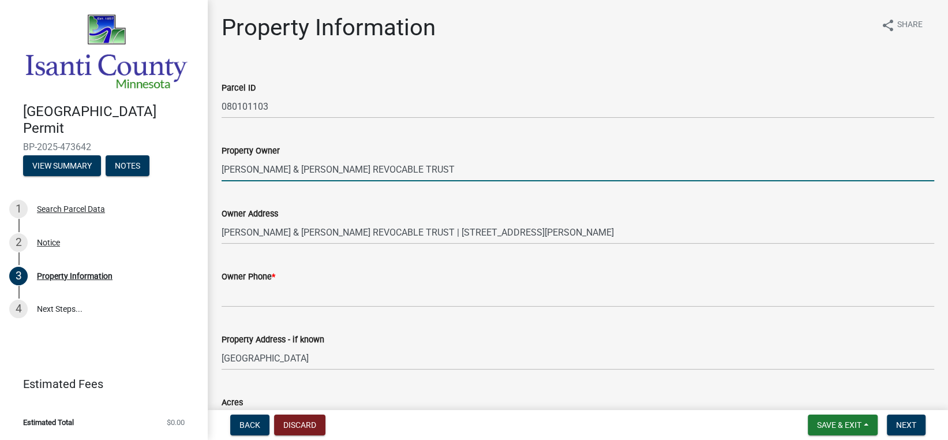
click at [243, 202] on div "Owner Address MARK & [PERSON_NAME] REVOCABLE TRUST | [STREET_ADDRESS][PERSON_NA…" at bounding box center [578, 217] width 712 height 54
drag, startPoint x: 429, startPoint y: 166, endPoint x: 323, endPoint y: 171, distance: 106.2
click at [324, 169] on input "[PERSON_NAME] & [PERSON_NAME] REVOCABLE TRUST" at bounding box center [578, 169] width 712 height 24
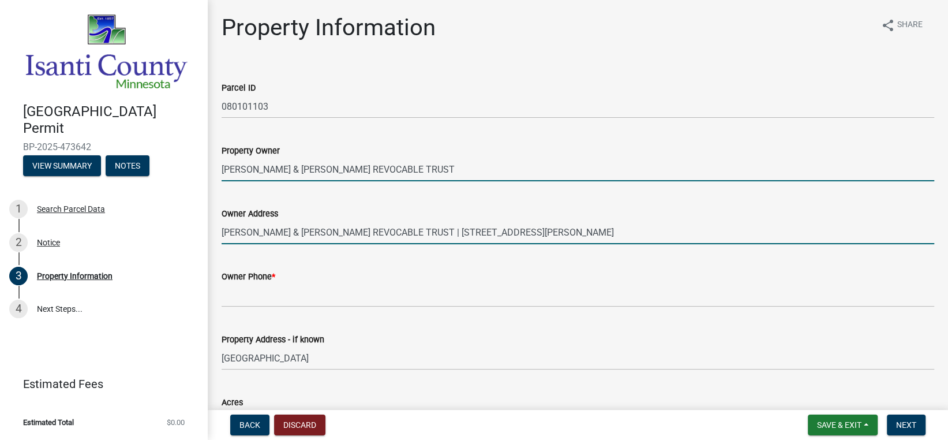
click at [371, 223] on input "[PERSON_NAME] & [PERSON_NAME] REVOCABLE TRUST | [STREET_ADDRESS][PERSON_NAME]" at bounding box center [578, 232] width 712 height 24
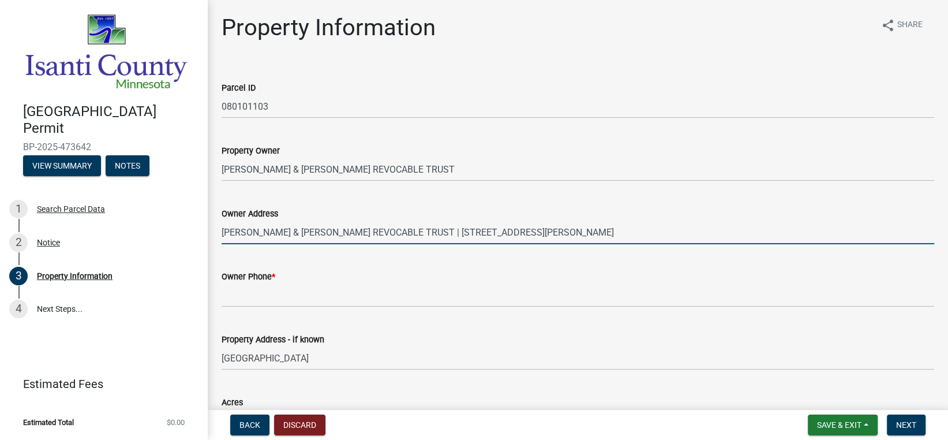
drag, startPoint x: 522, startPoint y: 228, endPoint x: 399, endPoint y: 235, distance: 123.1
click at [399, 235] on input "[PERSON_NAME] & [PERSON_NAME] REVOCABLE TRUST | [STREET_ADDRESS][PERSON_NAME]" at bounding box center [578, 232] width 712 height 24
click at [425, 250] on wm-data-entity-input "Owner Address MARK & [PERSON_NAME] REVOCABLE TRUST | [STREET_ADDRESS][PERSON_NA…" at bounding box center [578, 221] width 712 height 63
drag, startPoint x: 489, startPoint y: 235, endPoint x: 409, endPoint y: 238, distance: 80.3
click at [409, 238] on input "[PERSON_NAME] & [PERSON_NAME] REVOCABLE TRUST | [STREET_ADDRESS][PERSON_NAME]" at bounding box center [578, 232] width 712 height 24
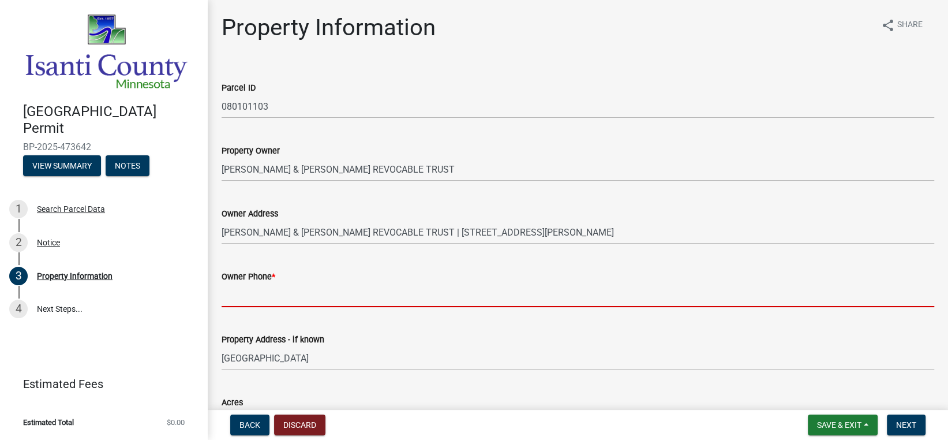
click at [414, 286] on input "Owner Phone *" at bounding box center [578, 295] width 712 height 24
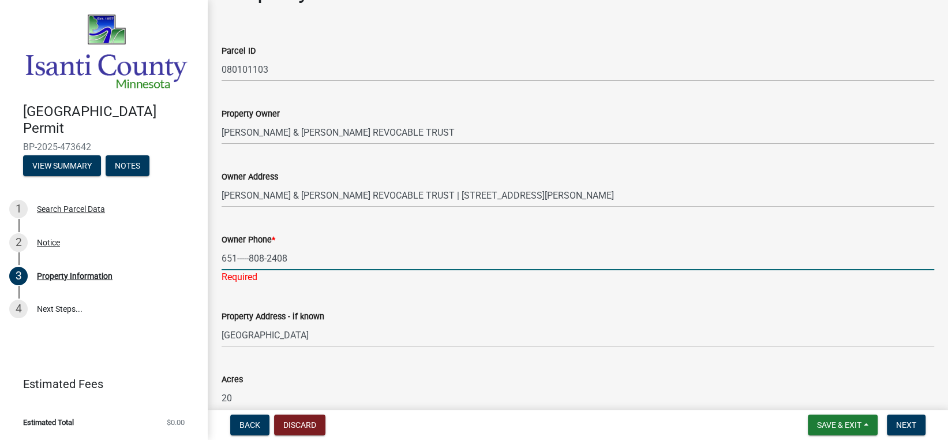
scroll to position [58, 0]
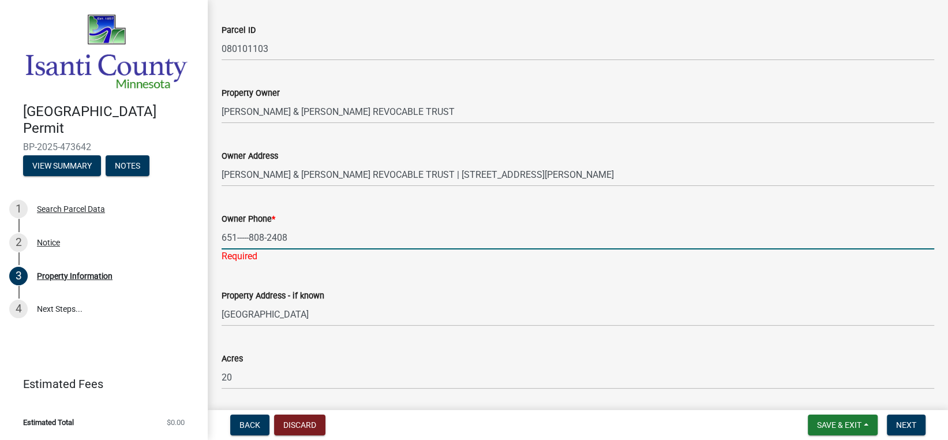
drag, startPoint x: 249, startPoint y: 235, endPoint x: 239, endPoint y: 239, distance: 10.4
click at [239, 239] on input "651-----808-2408" at bounding box center [578, 238] width 712 height 24
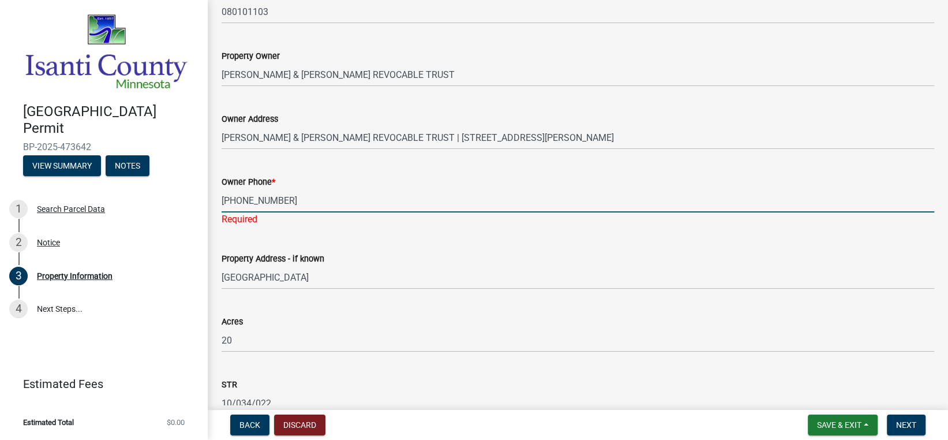
scroll to position [115, 0]
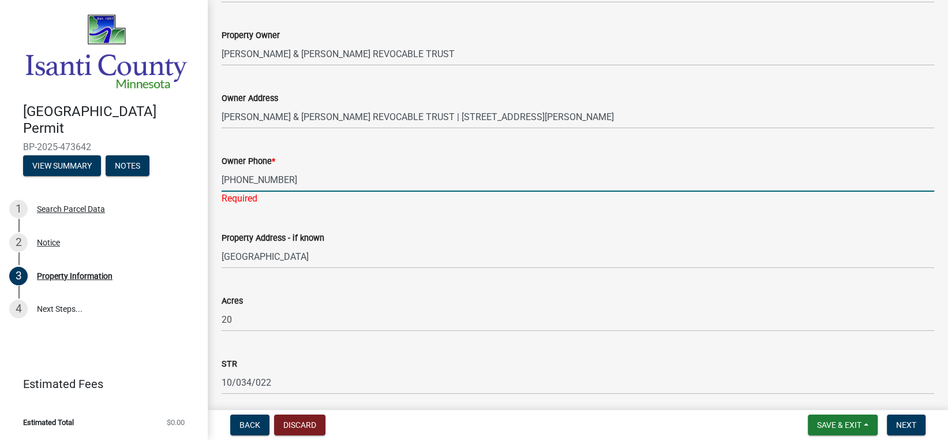
type input "[PHONE_NUMBER]"
click at [307, 294] on form "Acres 20" at bounding box center [578, 312] width 712 height 37
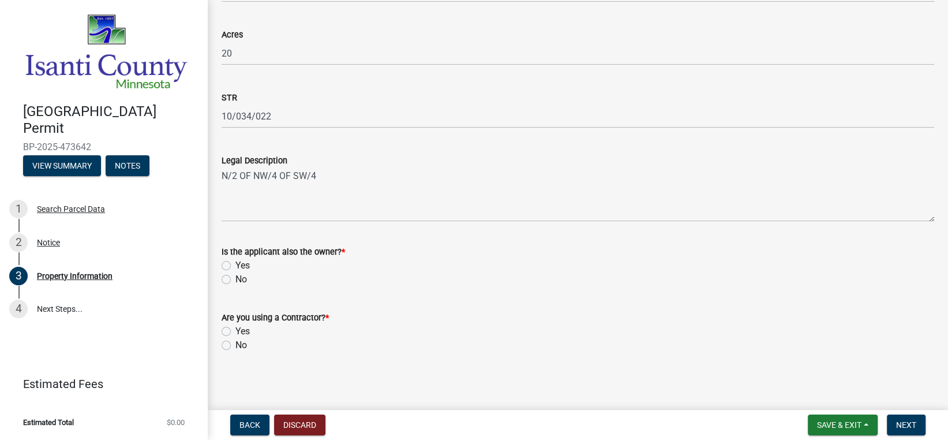
scroll to position [369, 0]
click at [235, 276] on label "No" at bounding box center [241, 278] width 12 height 14
click at [235, 276] on input "No" at bounding box center [238, 274] width 7 height 7
radio input "true"
click at [235, 331] on label "Yes" at bounding box center [242, 329] width 14 height 14
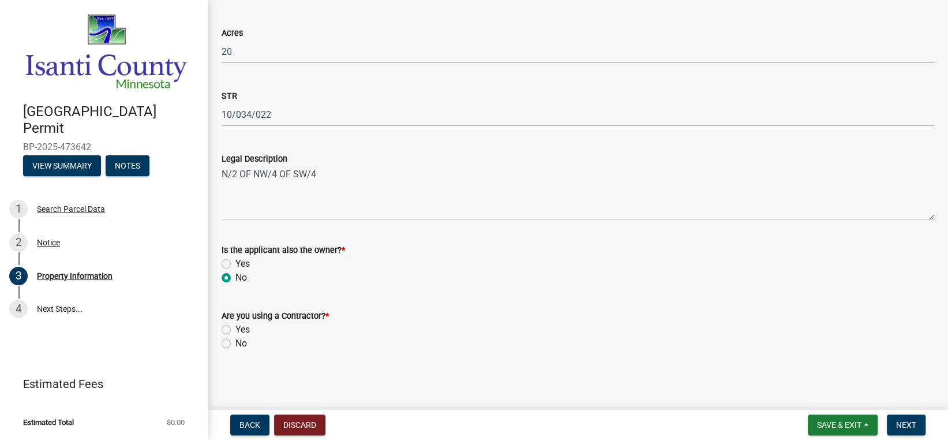
click at [235, 330] on input "Yes" at bounding box center [238, 325] width 7 height 7
radio input "true"
click at [894, 425] on button "Next" at bounding box center [906, 424] width 39 height 21
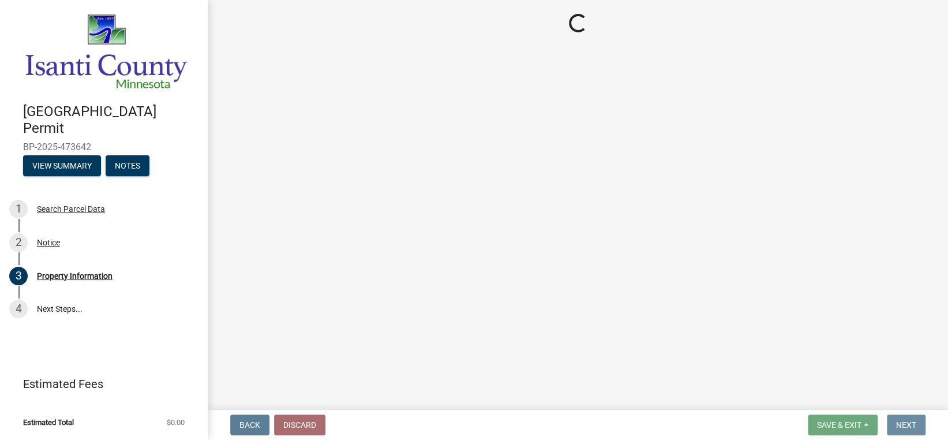
scroll to position [0, 0]
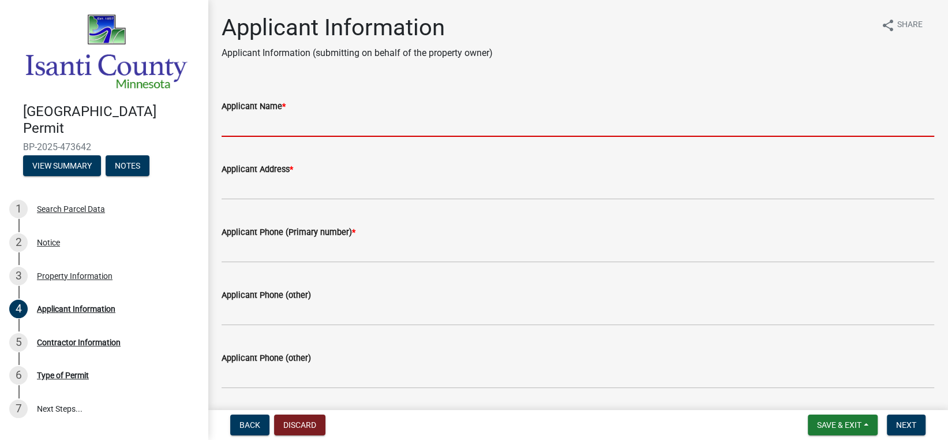
click at [287, 118] on input "Applicant Name *" at bounding box center [578, 125] width 712 height 24
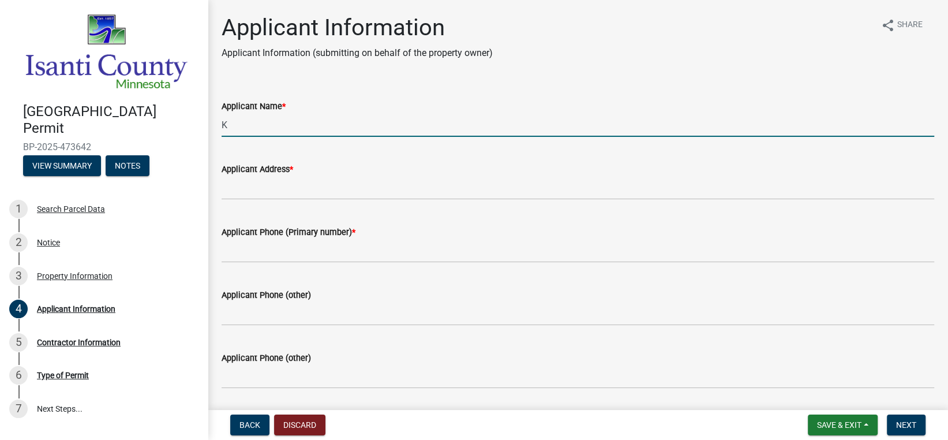
type input "[PERSON_NAME] Mechanical"
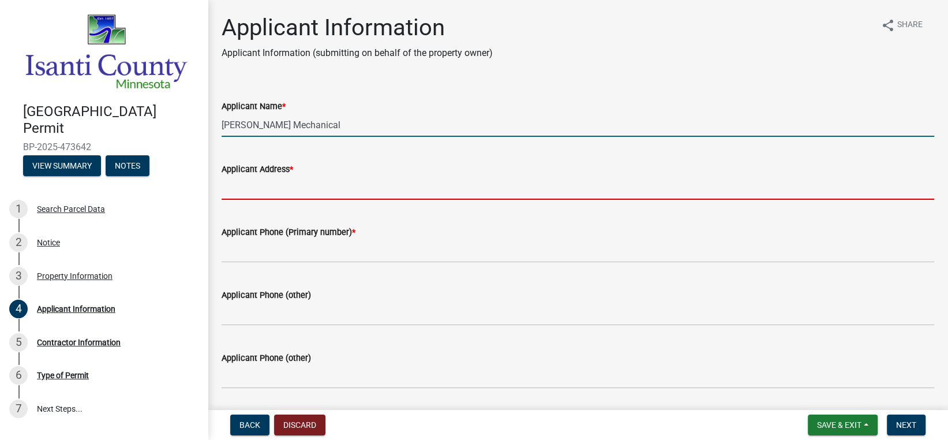
click at [284, 191] on input "Applicant Address *" at bounding box center [578, 188] width 712 height 24
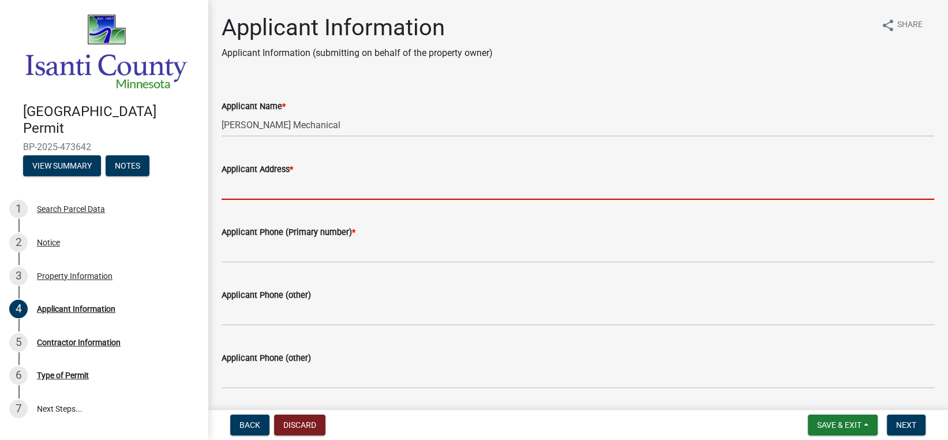
type input "[STREET_ADDRESS][PERSON_NAME]"
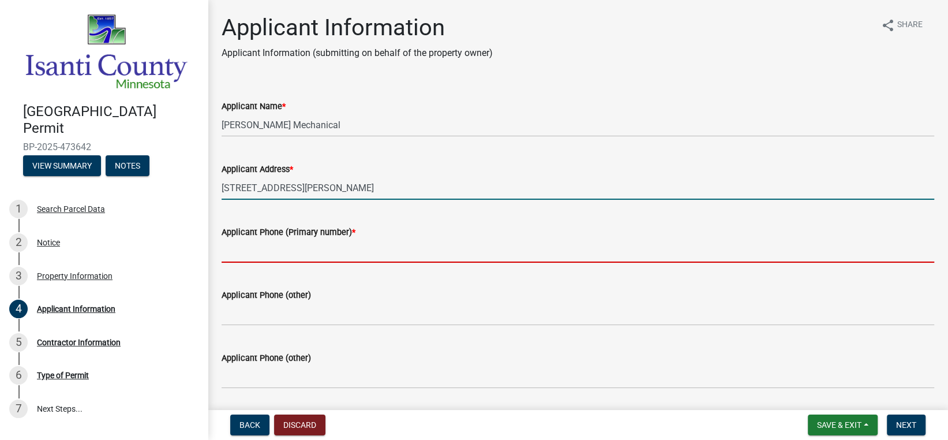
type input "6514622194"
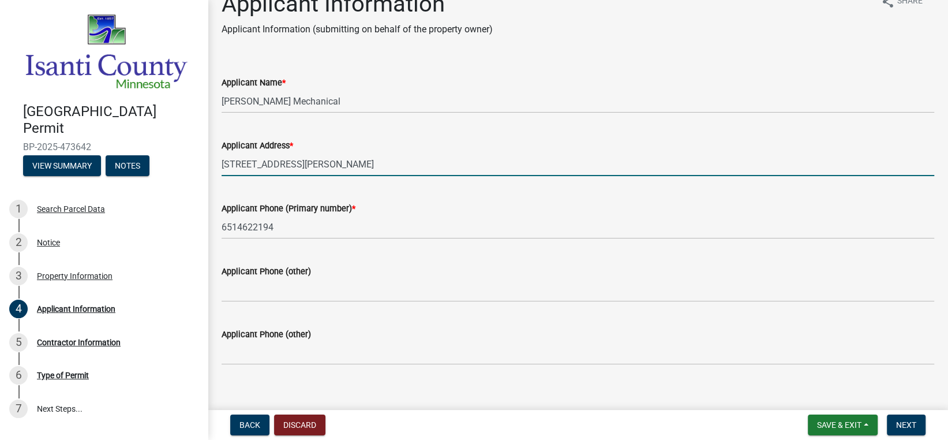
scroll to position [37, 0]
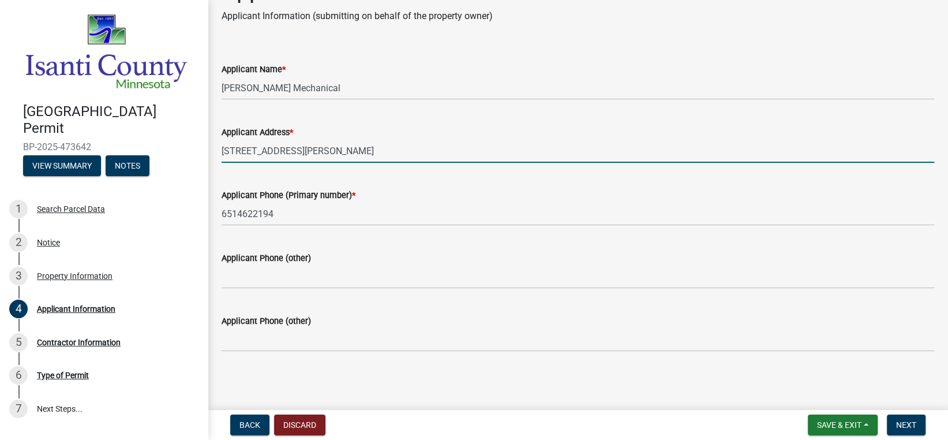
drag, startPoint x: 316, startPoint y: 147, endPoint x: 309, endPoint y: 150, distance: 7.7
click at [314, 147] on input "[STREET_ADDRESS][PERSON_NAME]" at bounding box center [578, 151] width 712 height 24
type input "[STREET_ADDRESS][PERSON_NAME]"
click at [917, 425] on button "Next" at bounding box center [906, 424] width 39 height 21
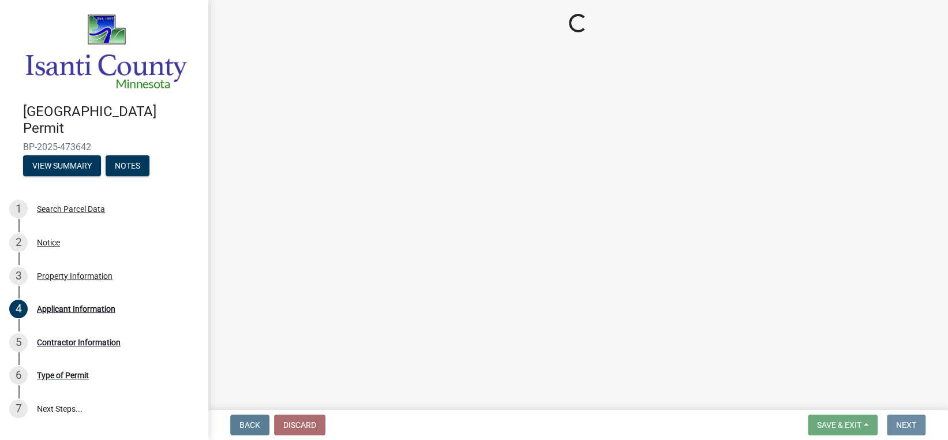
scroll to position [0, 0]
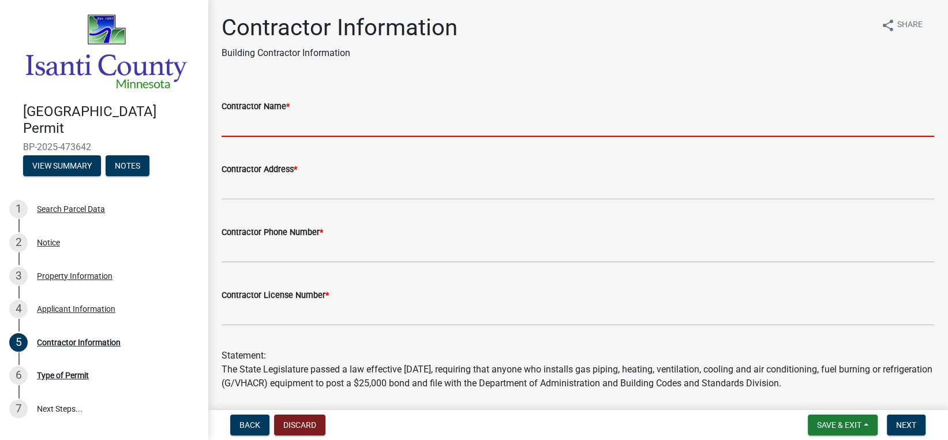
click at [343, 124] on input "Contractor Name *" at bounding box center [578, 125] width 712 height 24
type input "[PERSON_NAME] Mechanical"
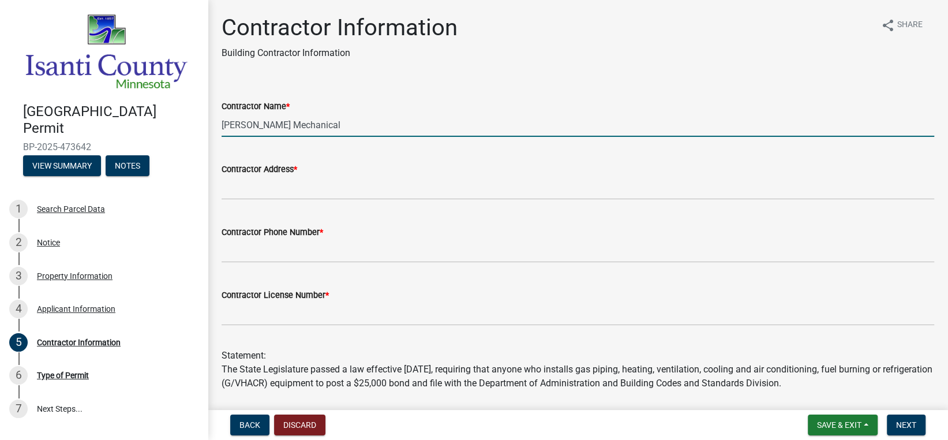
type input "[STREET_ADDRESS][PERSON_NAME]"
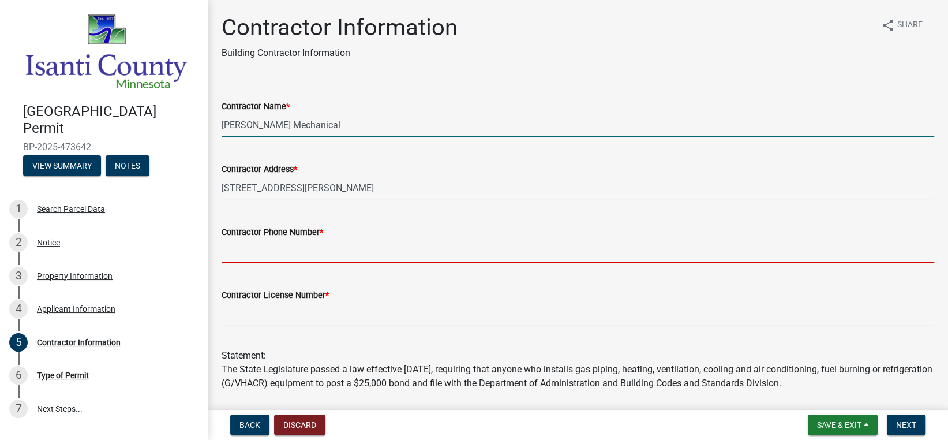
type input "6514622194"
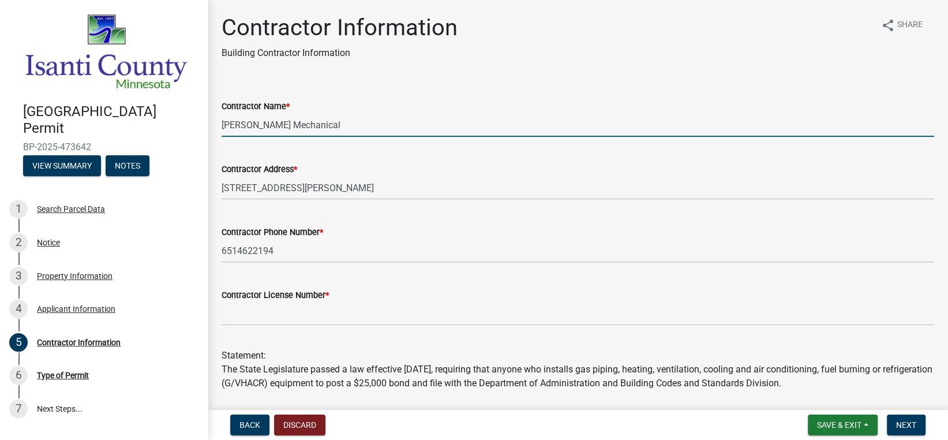
scroll to position [58, 0]
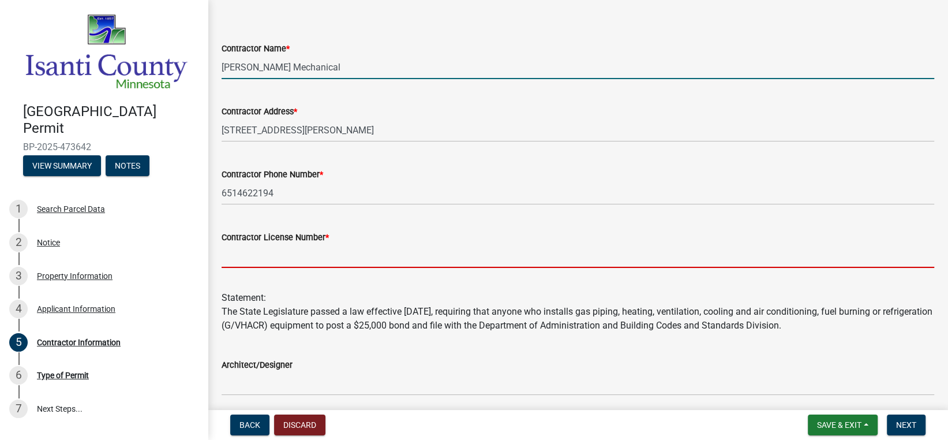
click at [274, 252] on input "Contractor License Number *" at bounding box center [578, 256] width 712 height 24
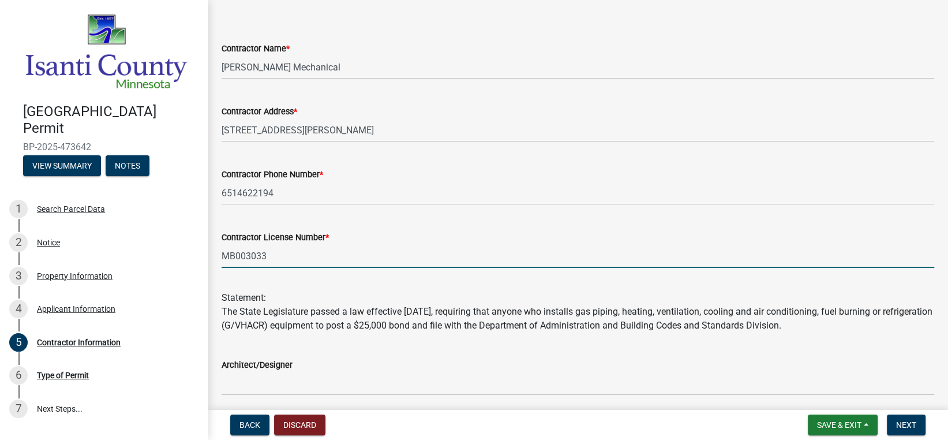
type input "MB003033"
click at [417, 322] on div "Statement: The State Legislature passed a law effective [DATE], requiring that …" at bounding box center [578, 304] width 712 height 55
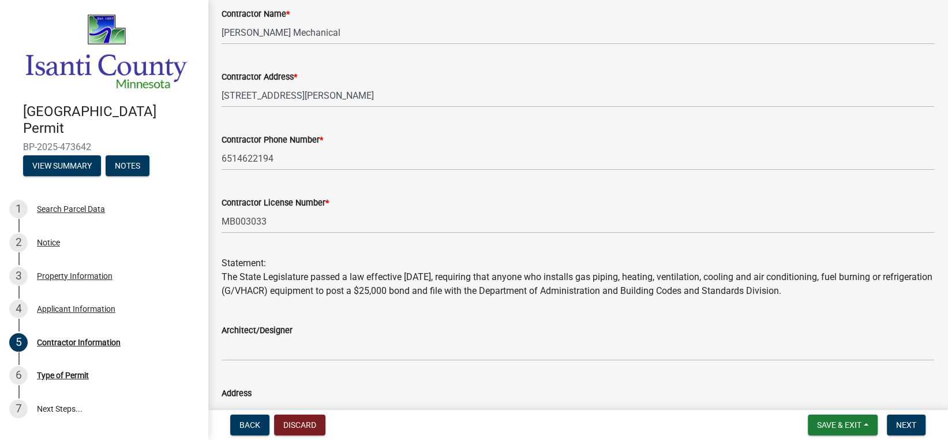
scroll to position [59, 0]
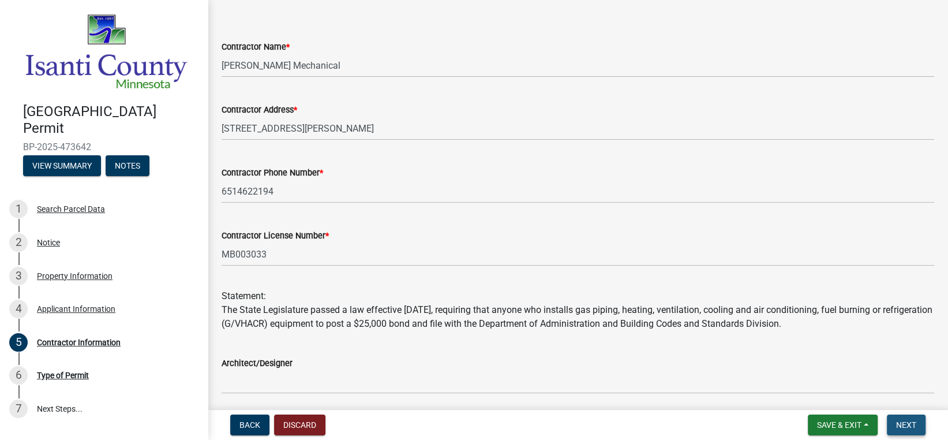
click at [910, 429] on span "Next" at bounding box center [906, 424] width 20 height 9
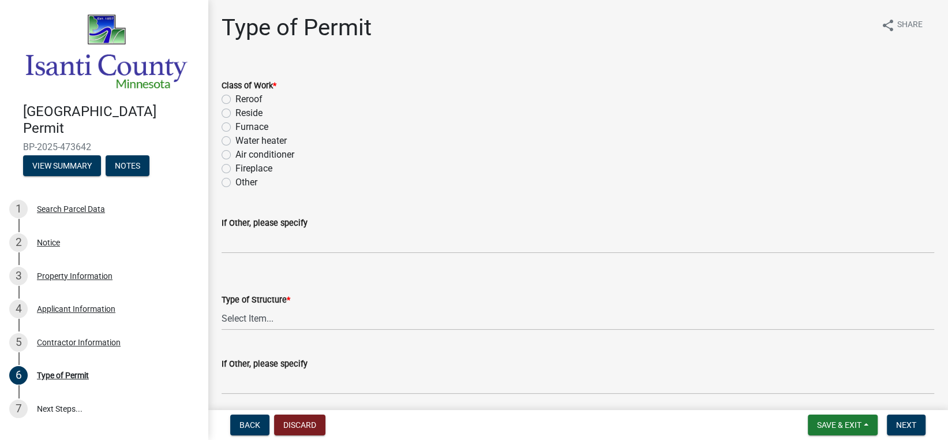
click at [235, 155] on label "Air conditioner" at bounding box center [264, 155] width 59 height 14
click at [235, 155] on input "Air conditioner" at bounding box center [238, 151] width 7 height 7
radio input "true"
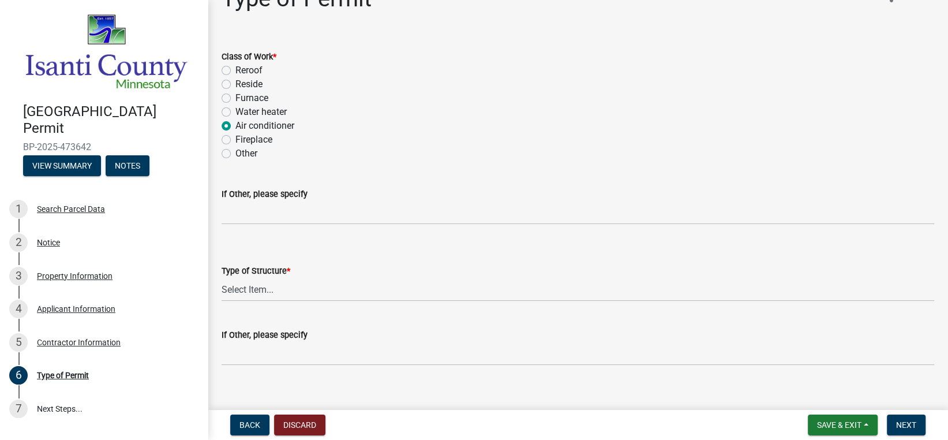
scroll to position [58, 0]
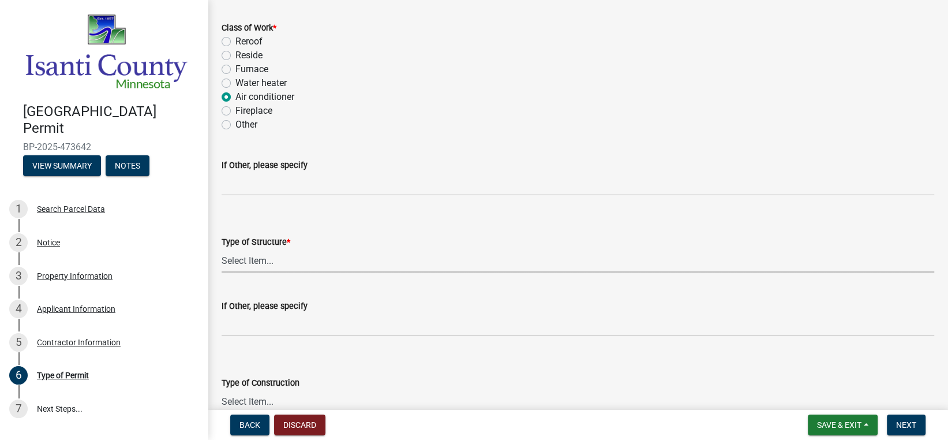
click at [252, 257] on select "Select Item... Accessory Commercial Single Family Agricultural Other N/A" at bounding box center [578, 261] width 712 height 24
click at [222, 249] on select "Select Item... Accessory Commercial Single Family Agricultural Other N/A" at bounding box center [578, 261] width 712 height 24
select select "eb4da8a3-282e-4d3e-a231-485219132635"
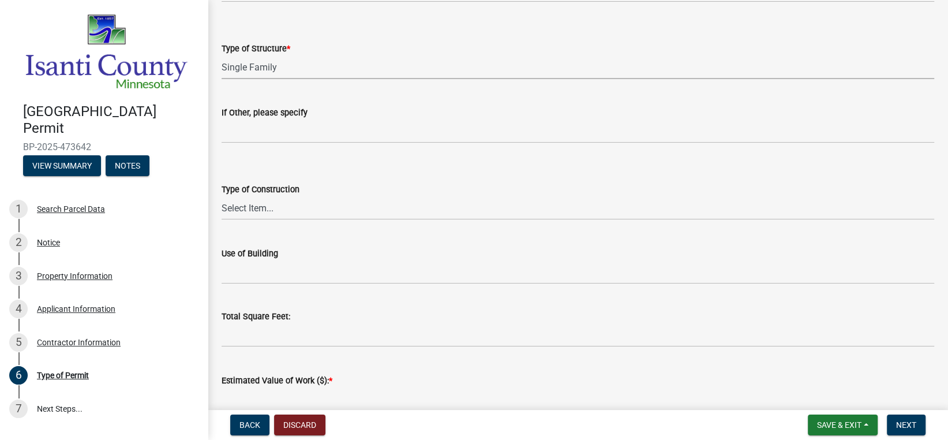
scroll to position [346, 0]
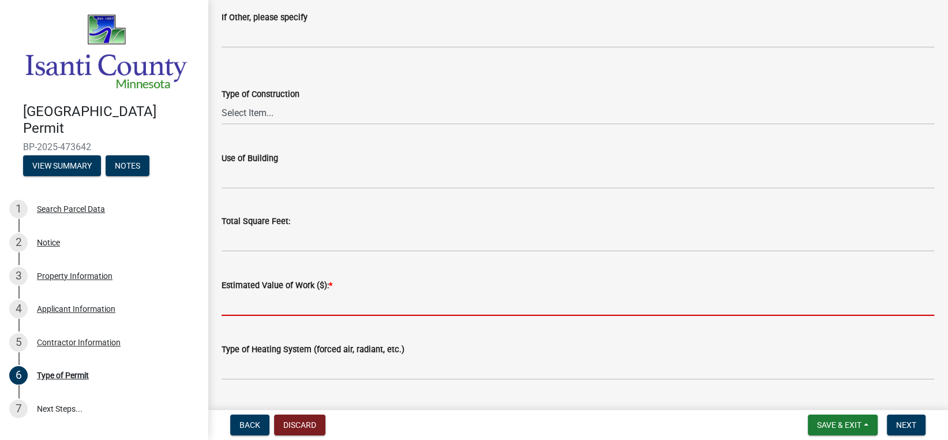
drag, startPoint x: 261, startPoint y: 303, endPoint x: 261, endPoint y: 275, distance: 28.8
click at [261, 303] on input "text" at bounding box center [578, 304] width 712 height 24
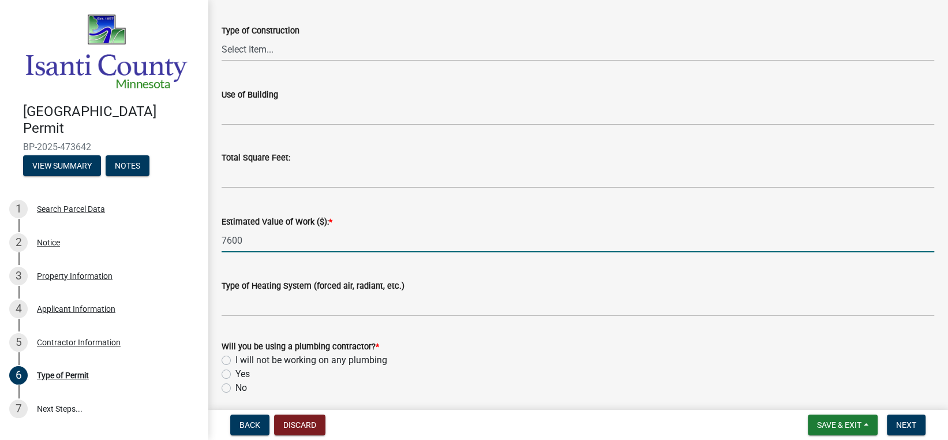
scroll to position [461, 0]
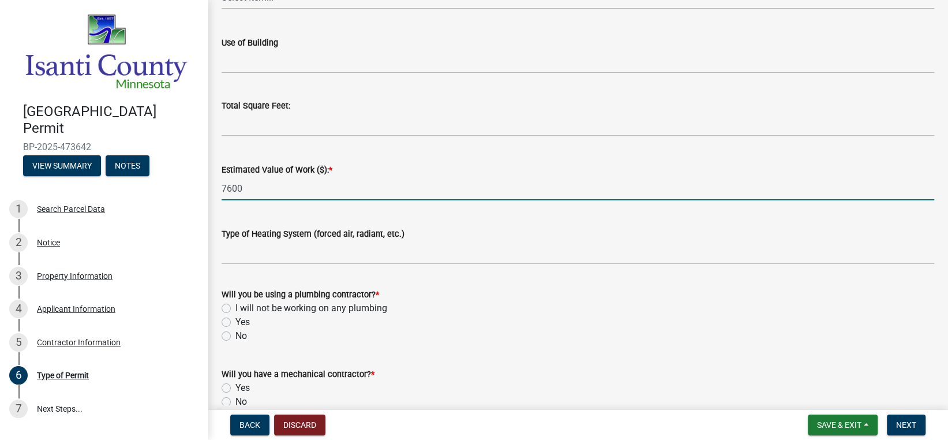
type input "7600"
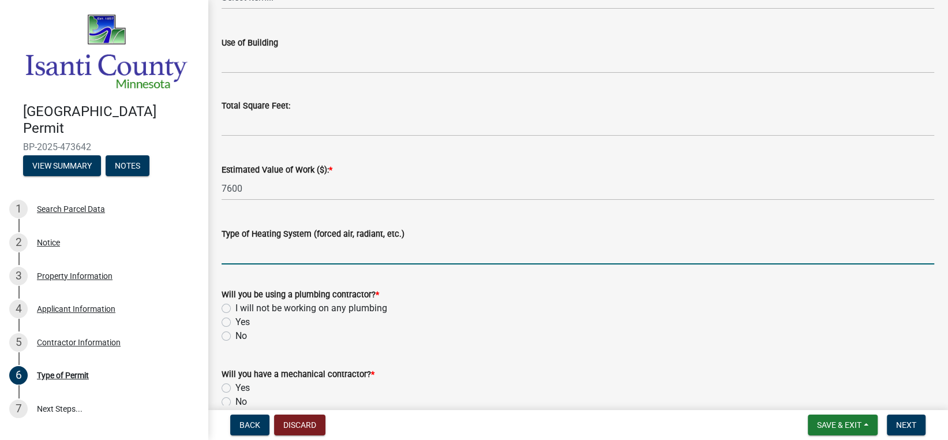
click at [269, 256] on input "Type of Heating System (forced air, radiant, etc.)" at bounding box center [578, 253] width 712 height 24
type input "Heat pump"
click at [240, 307] on label "I will not be working on any plumbing" at bounding box center [311, 308] width 152 height 14
click at [240, 307] on input "I will not be working on any plumbing" at bounding box center [238, 304] width 7 height 7
radio input "true"
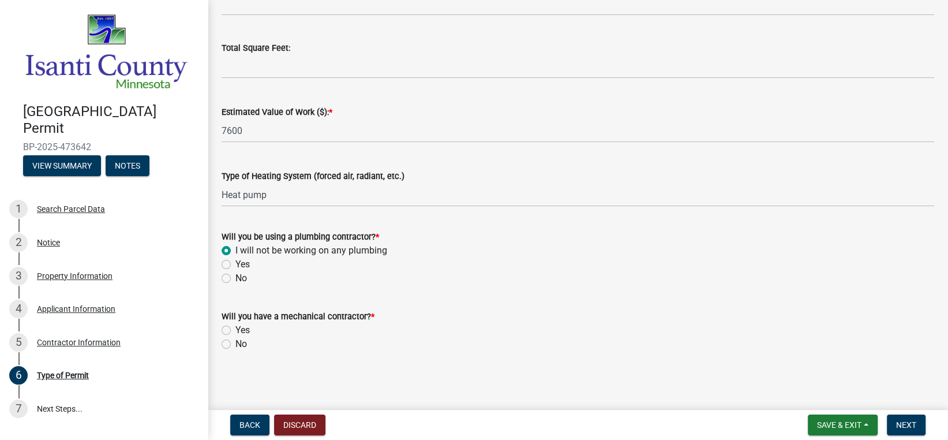
scroll to position [519, 0]
click at [235, 325] on label "Yes" at bounding box center [242, 330] width 14 height 14
click at [235, 325] on input "Yes" at bounding box center [238, 326] width 7 height 7
radio input "true"
click at [905, 420] on span "Next" at bounding box center [906, 424] width 20 height 9
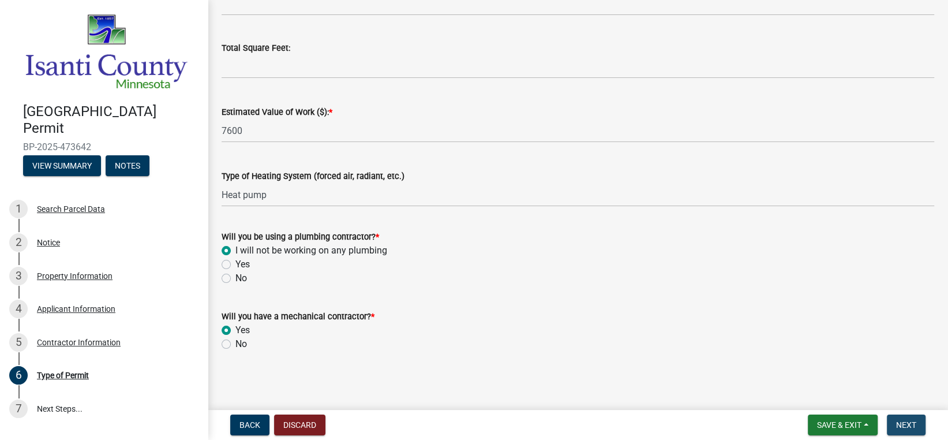
scroll to position [0, 0]
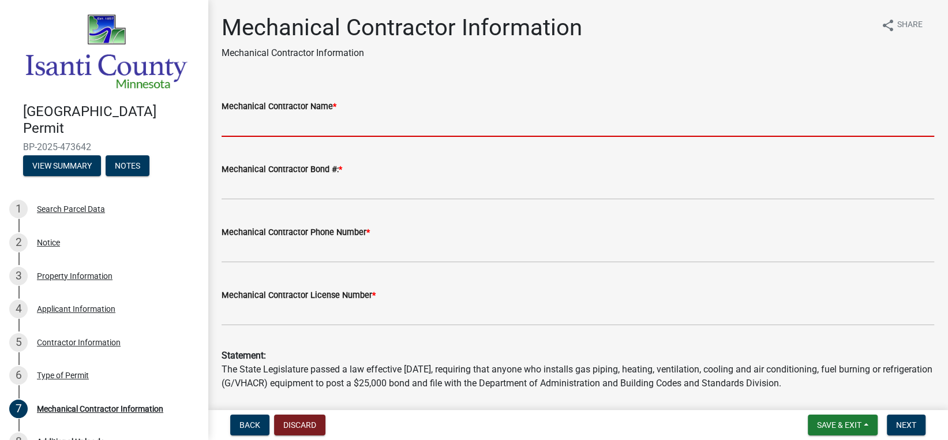
click at [264, 130] on input "Mechanical Contractor Name *" at bounding box center [578, 125] width 712 height 24
type input "[PERSON_NAME] Mechanical"
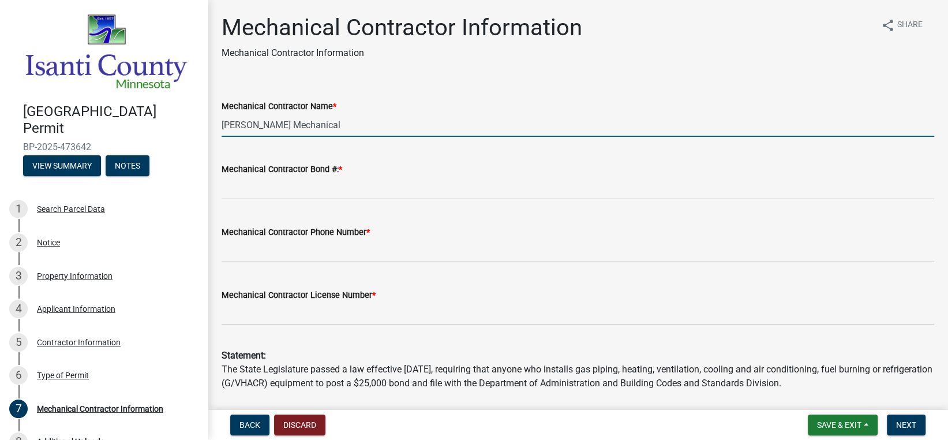
type input "6514622194"
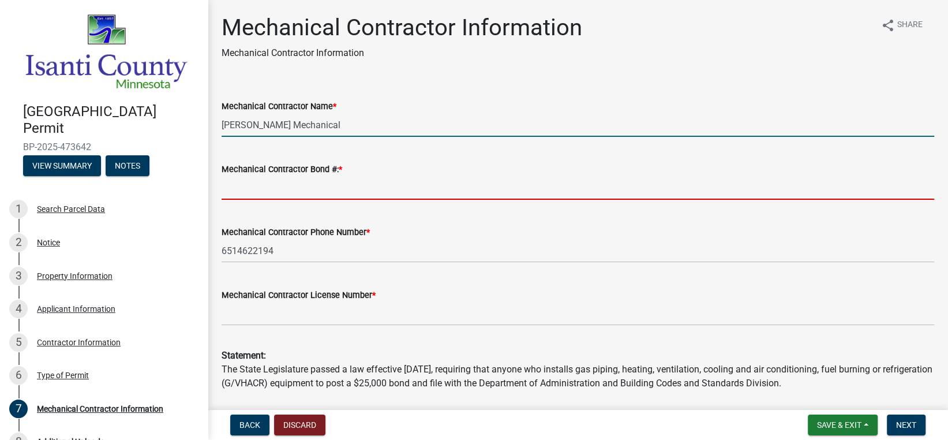
click at [290, 190] on input "Mechanical Contractor Bond #: *" at bounding box center [578, 188] width 712 height 24
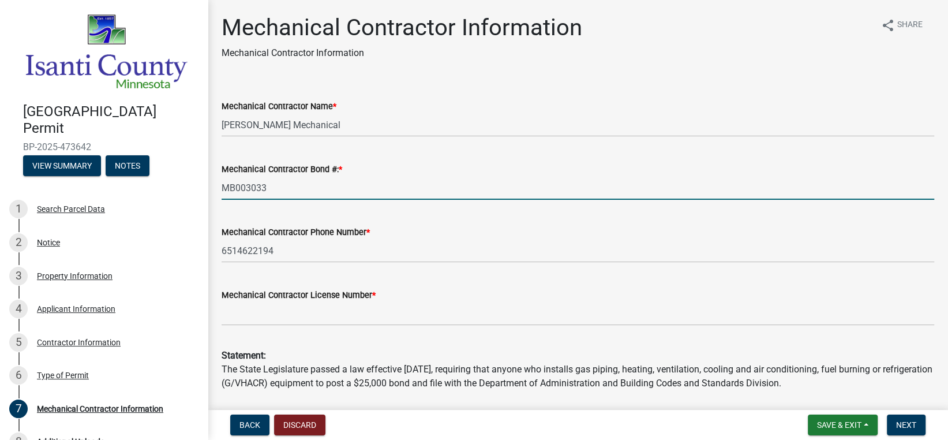
type input "MB003033"
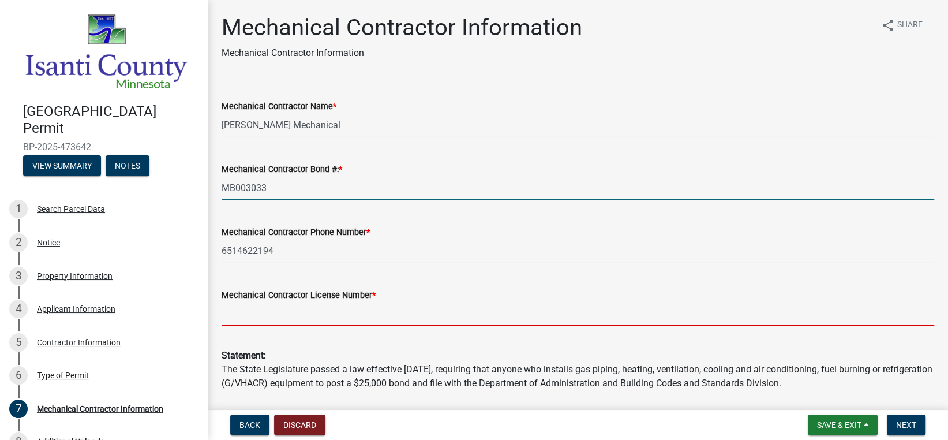
click at [377, 321] on input "Mechanical Contractor License Number *" at bounding box center [578, 314] width 712 height 24
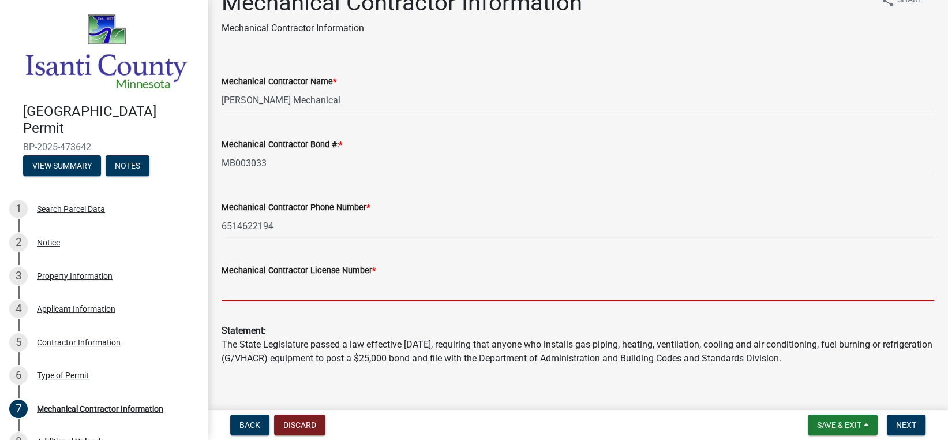
scroll to position [39, 0]
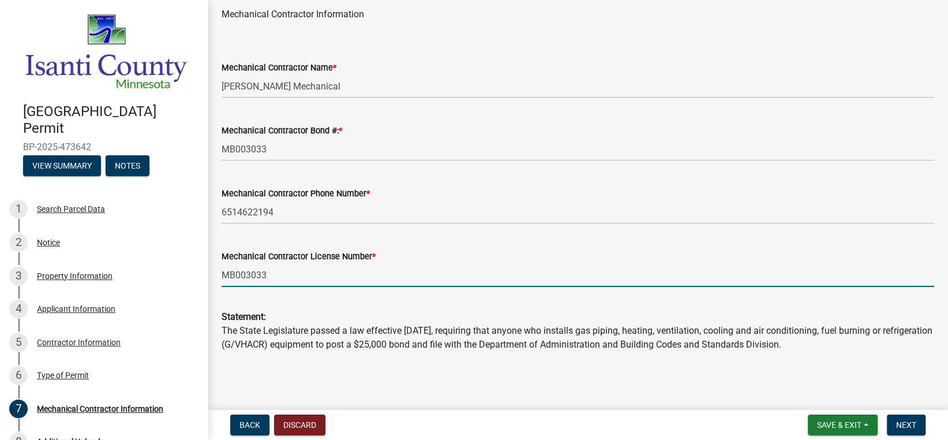
type input "MB003033"
click at [382, 326] on div "Statement: The State Legislature passed a law effective [DATE], requiring that …" at bounding box center [578, 323] width 712 height 55
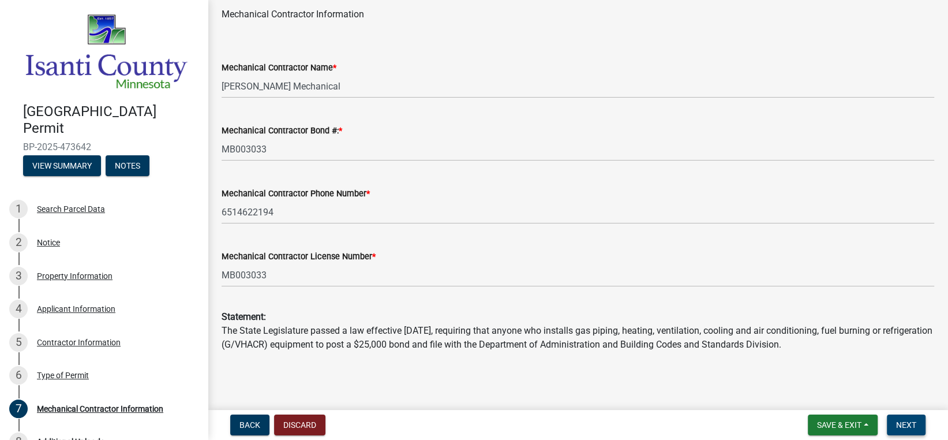
click at [919, 425] on button "Next" at bounding box center [906, 424] width 39 height 21
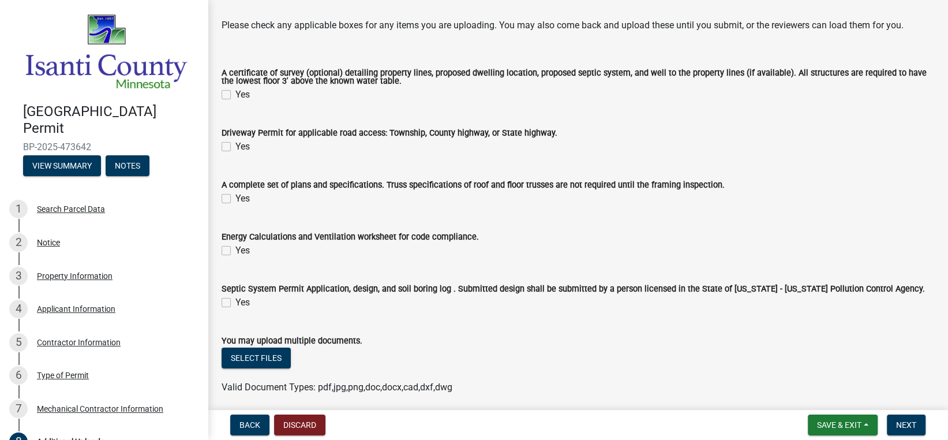
scroll to position [91, 0]
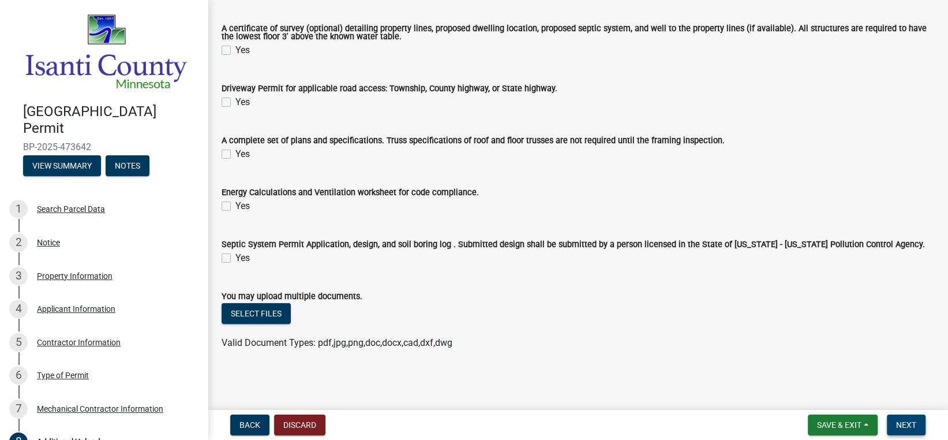
click at [898, 415] on button "Next" at bounding box center [906, 424] width 39 height 21
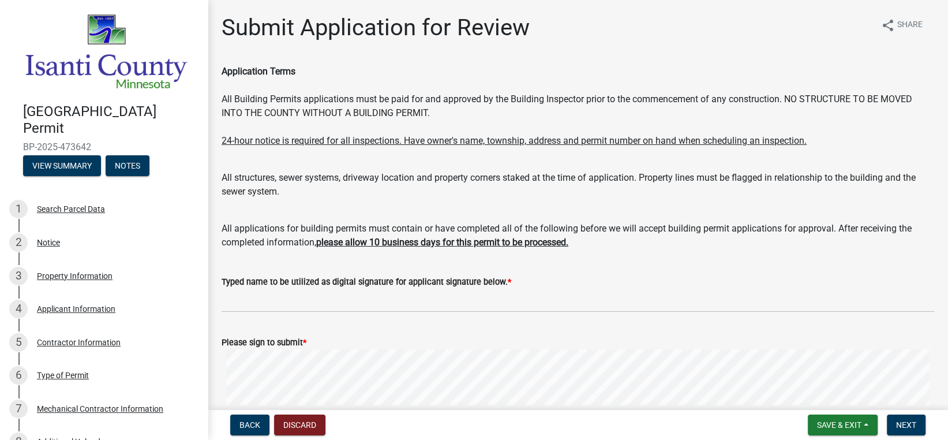
scroll to position [170, 0]
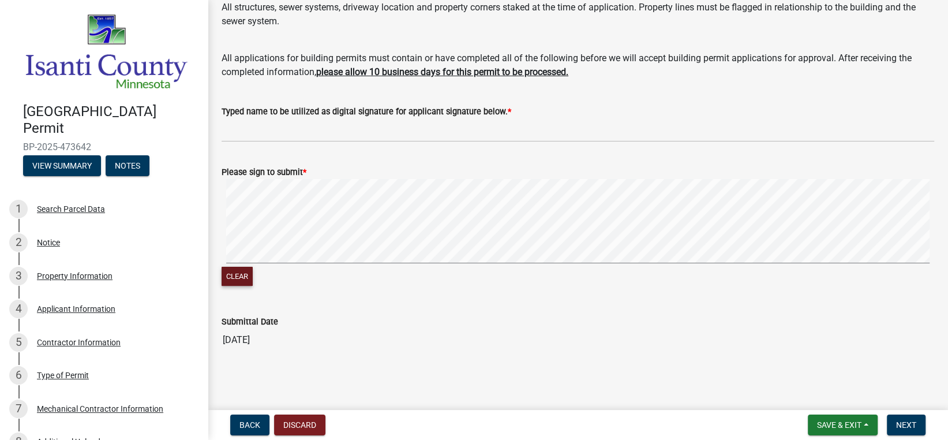
click at [243, 273] on button "Clear" at bounding box center [237, 276] width 31 height 19
click at [924, 421] on button "Next" at bounding box center [906, 424] width 39 height 21
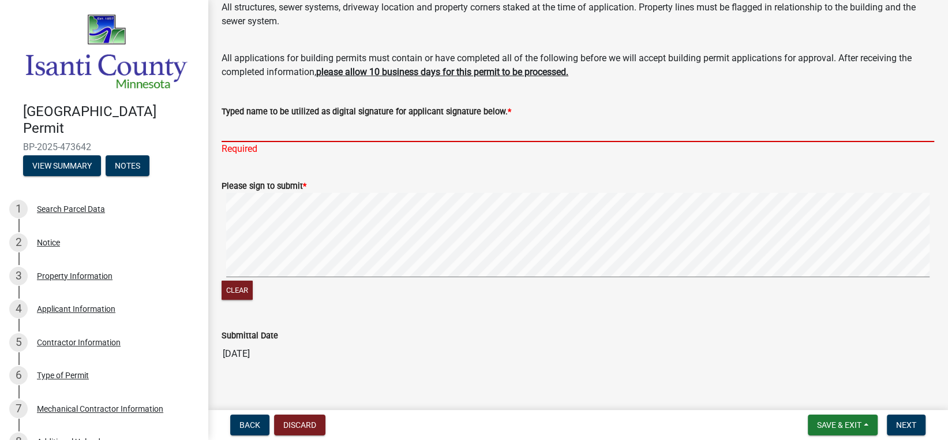
click at [252, 130] on input "Typed name to be utilized as digital signature for applicant signature below. *" at bounding box center [578, 130] width 712 height 24
type input "[PERSON_NAME]"
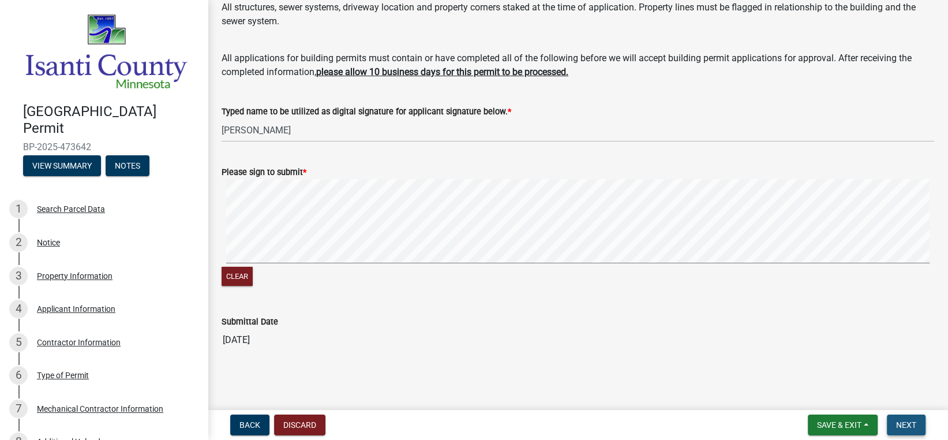
click at [903, 422] on span "Next" at bounding box center [906, 424] width 20 height 9
